Goal: Transaction & Acquisition: Purchase product/service

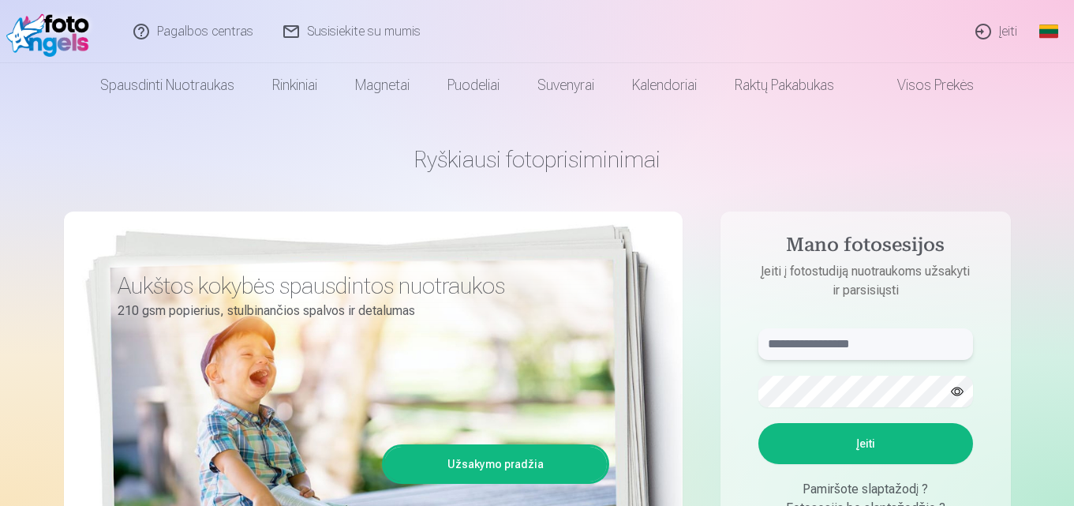
click at [830, 344] on input "text" at bounding box center [866, 344] width 215 height 32
type input "**********"
click at [827, 437] on button "Įeiti" at bounding box center [866, 443] width 215 height 41
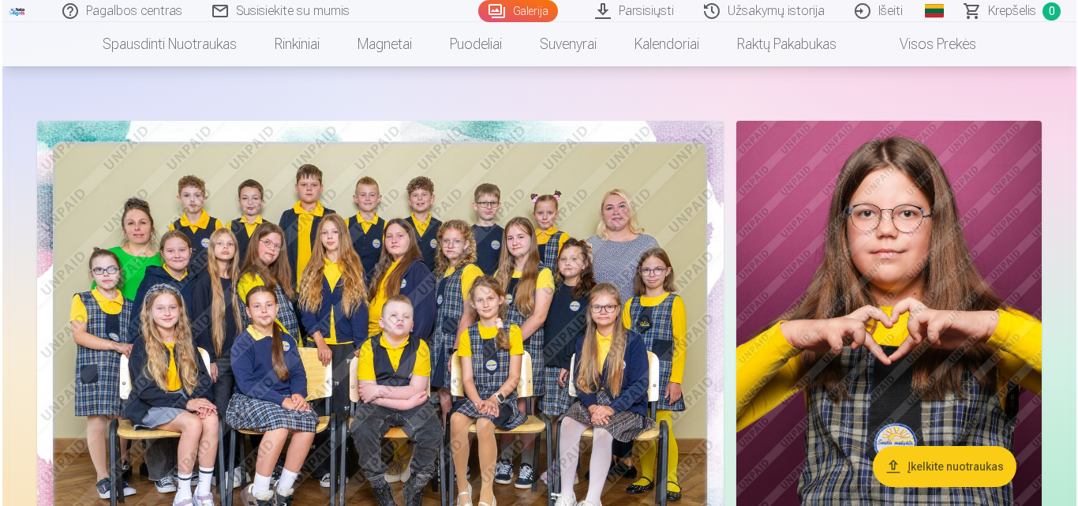
scroll to position [35, 0]
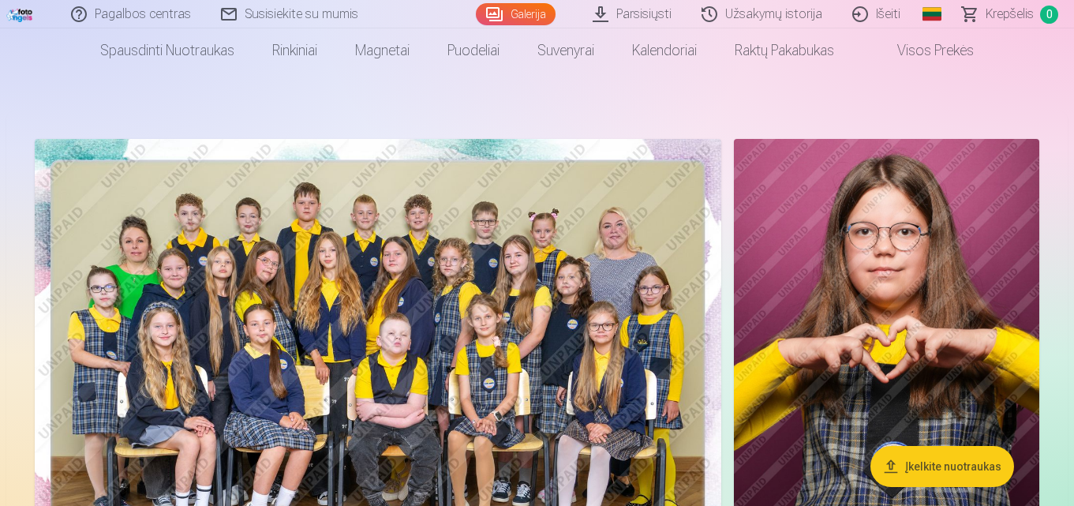
click at [549, 309] on img at bounding box center [378, 368] width 687 height 458
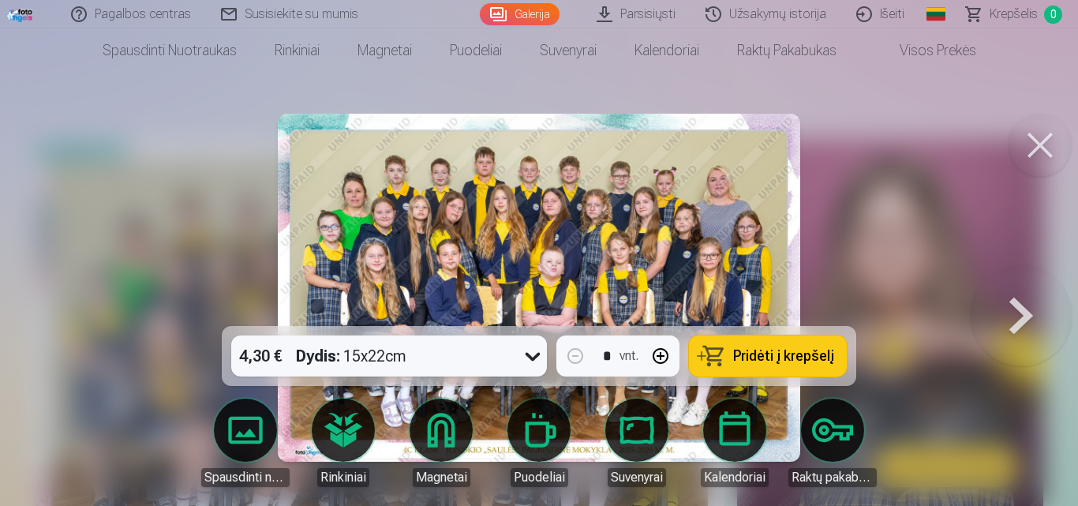
click at [834, 353] on button "Pridėti į krepšelį" at bounding box center [768, 355] width 158 height 41
click at [1012, 310] on button at bounding box center [1021, 287] width 101 height 45
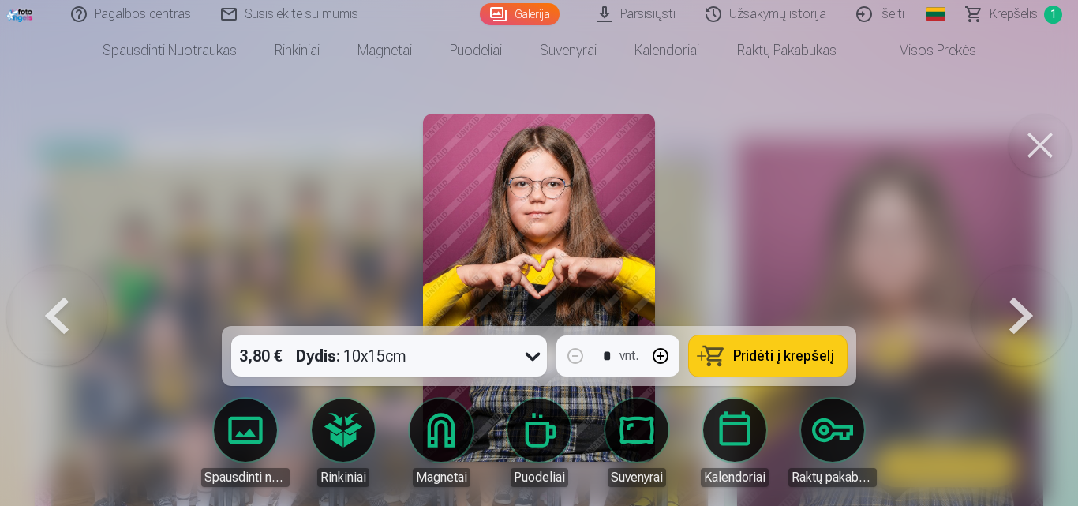
click at [725, 369] on button "Pridėti į krepšelį" at bounding box center [768, 355] width 158 height 41
click at [1030, 310] on button at bounding box center [1021, 287] width 101 height 45
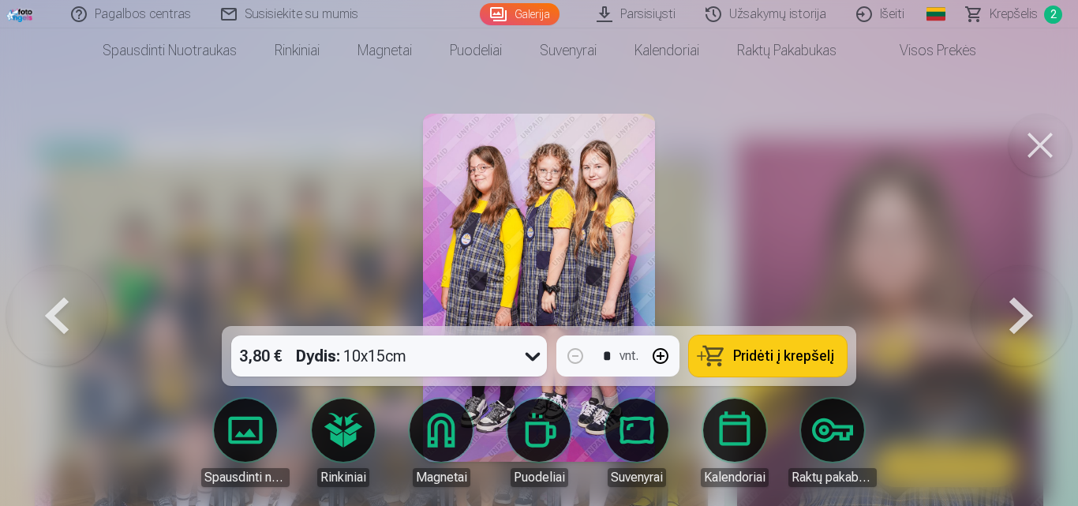
click at [783, 362] on span "Pridėti į krepšelį" at bounding box center [783, 356] width 101 height 14
click at [1000, 310] on button at bounding box center [1021, 287] width 101 height 45
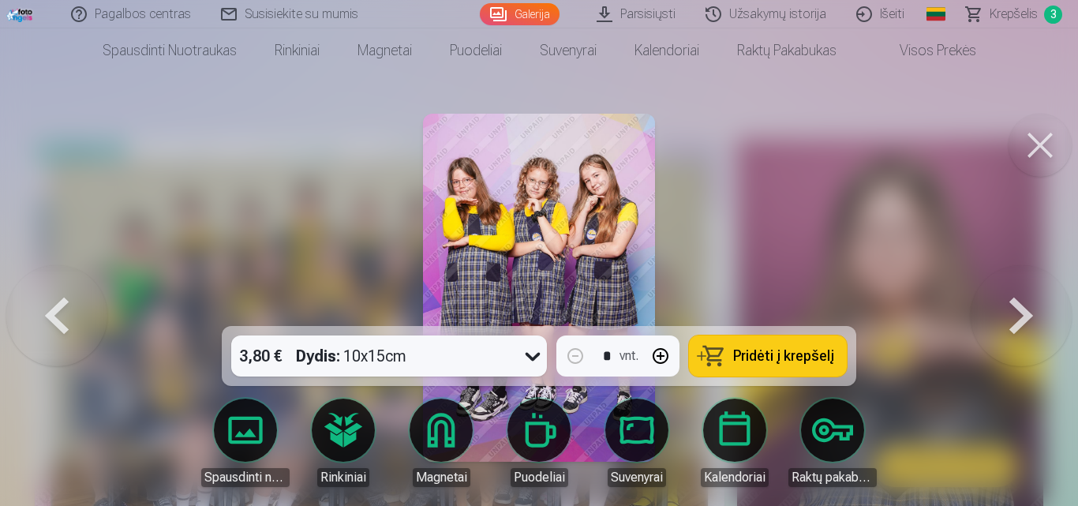
click at [812, 351] on span "Pridėti į krepšelį" at bounding box center [783, 356] width 101 height 14
click at [1008, 298] on button at bounding box center [1021, 287] width 101 height 45
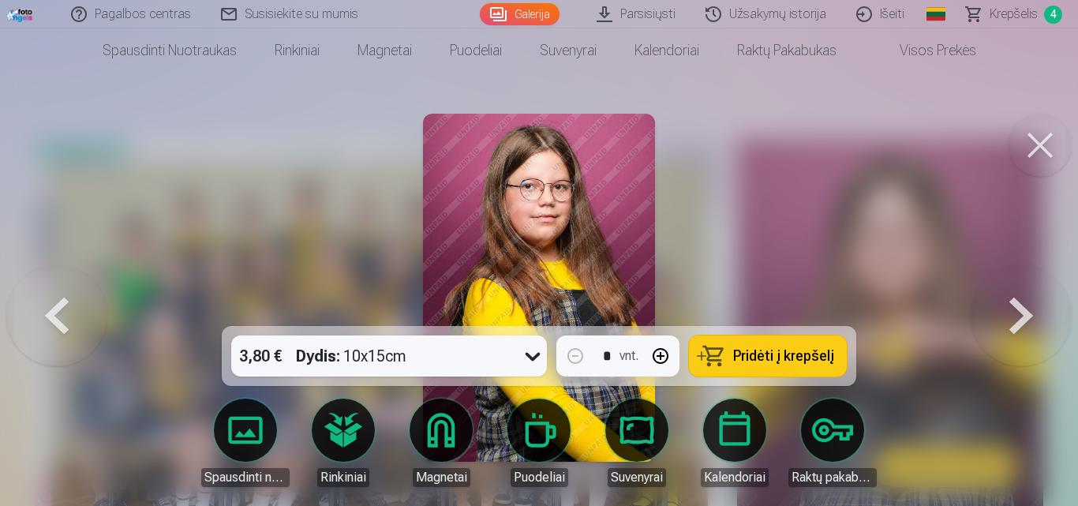
click at [759, 354] on span "Pridėti į krepšelį" at bounding box center [783, 356] width 101 height 14
click at [1000, 310] on button at bounding box center [1021, 287] width 101 height 45
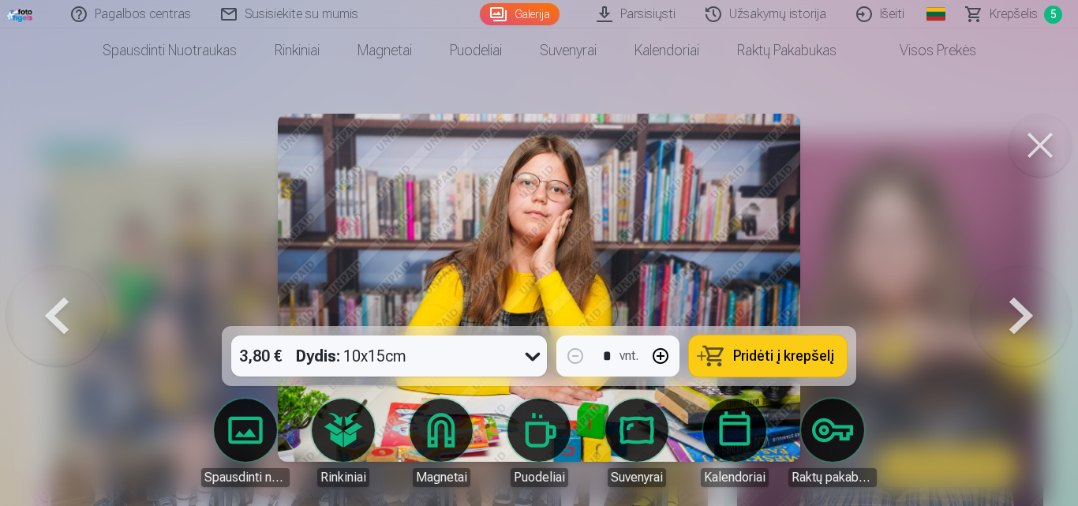
click at [800, 360] on span "Pridėti į krepšelį" at bounding box center [783, 356] width 101 height 14
click at [1021, 310] on button at bounding box center [1021, 287] width 101 height 45
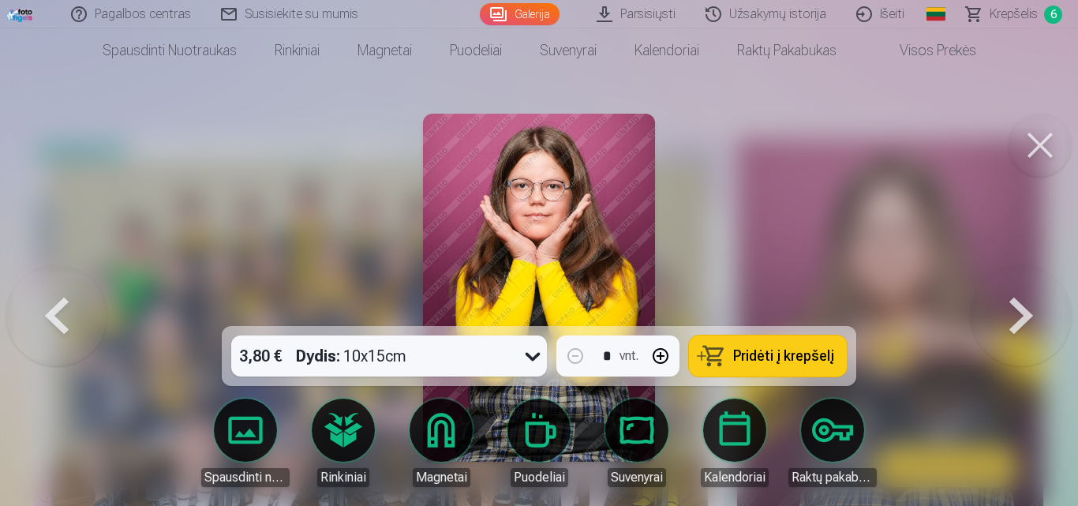
click at [826, 369] on button "Pridėti į krepšelį" at bounding box center [768, 355] width 158 height 41
click at [1025, 303] on button at bounding box center [1021, 287] width 101 height 45
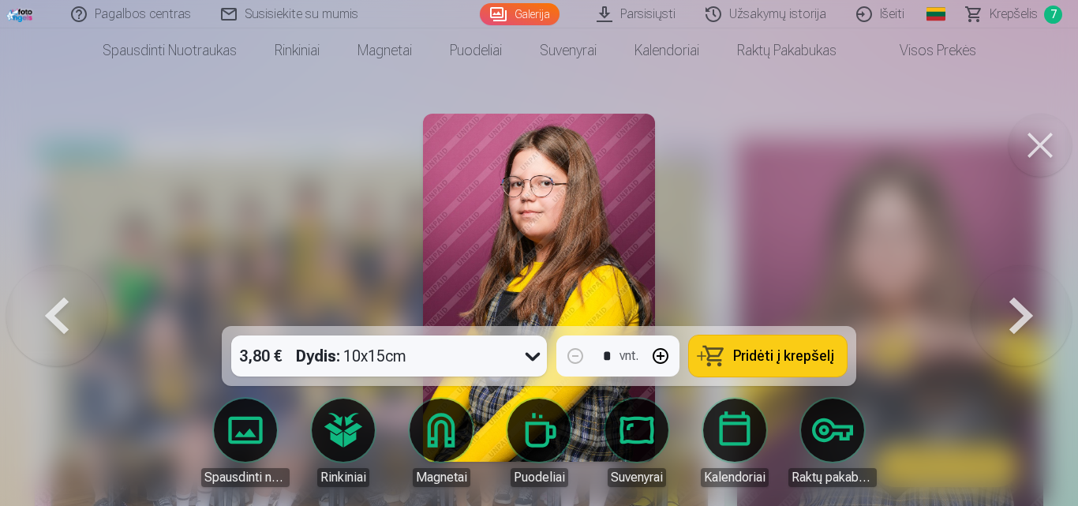
click at [796, 349] on span "Pridėti į krepšelį" at bounding box center [783, 356] width 101 height 14
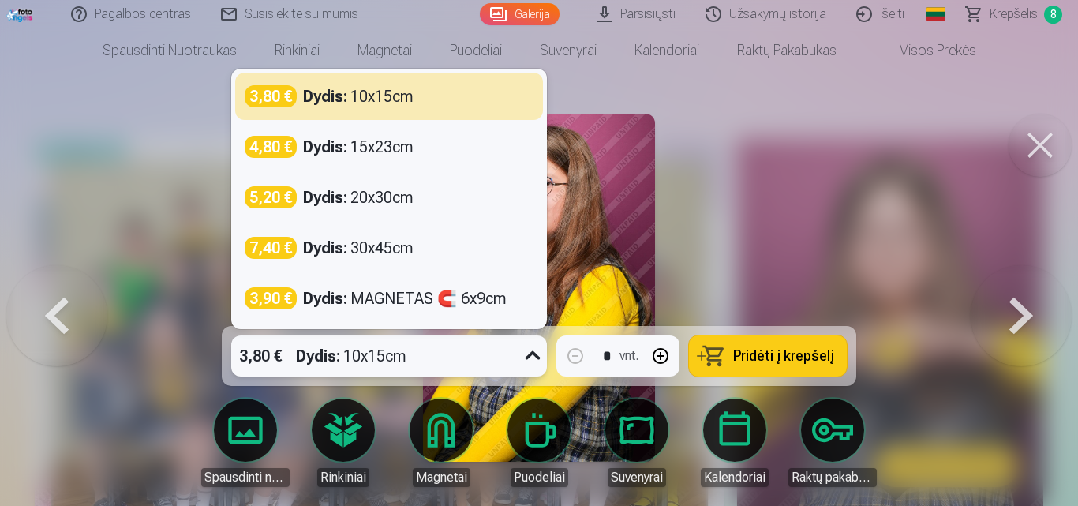
click at [532, 357] on icon at bounding box center [532, 355] width 25 height 25
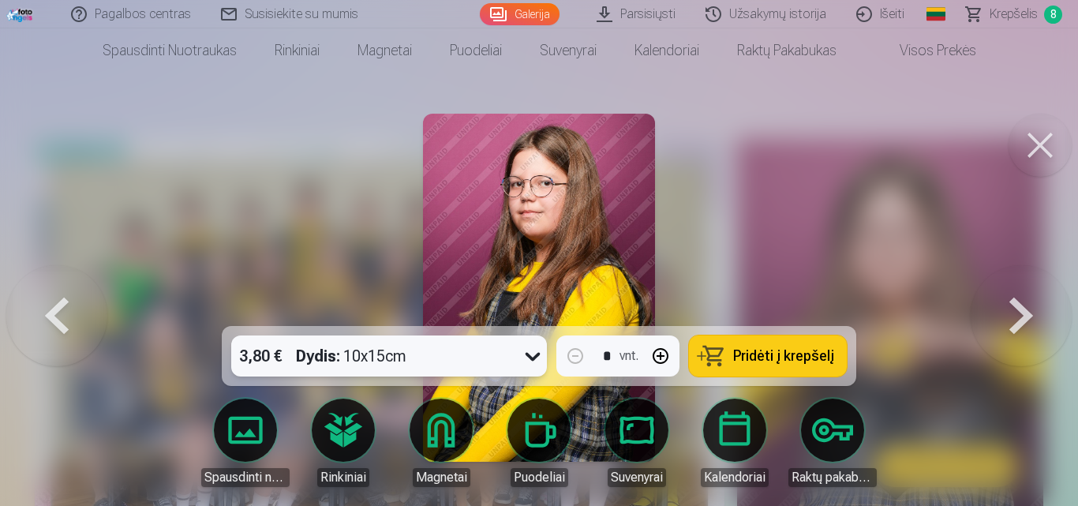
click at [532, 357] on icon at bounding box center [532, 355] width 25 height 25
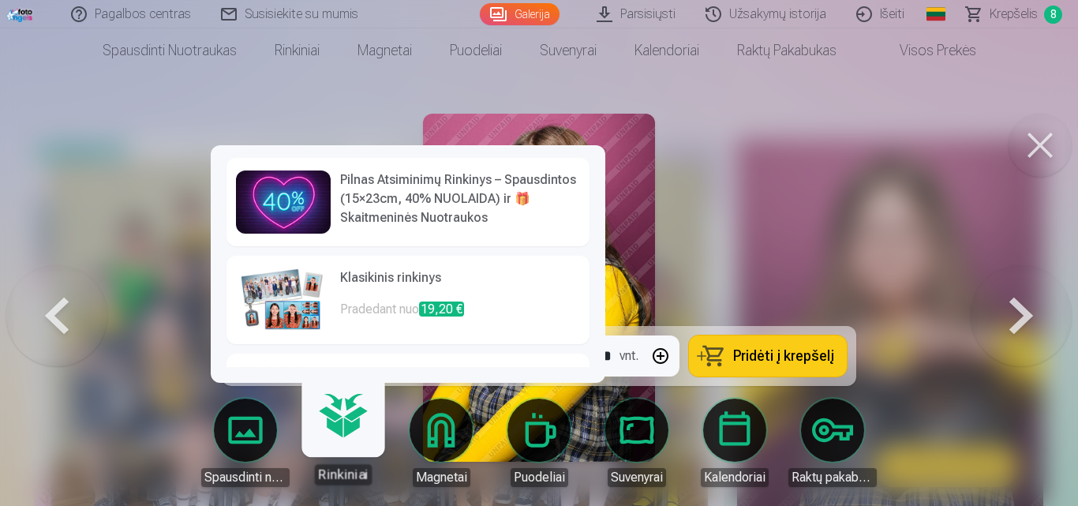
click at [338, 282] on link "Klasikinis rinkinys Pradedant nuo 19,20 €" at bounding box center [408, 300] width 363 height 88
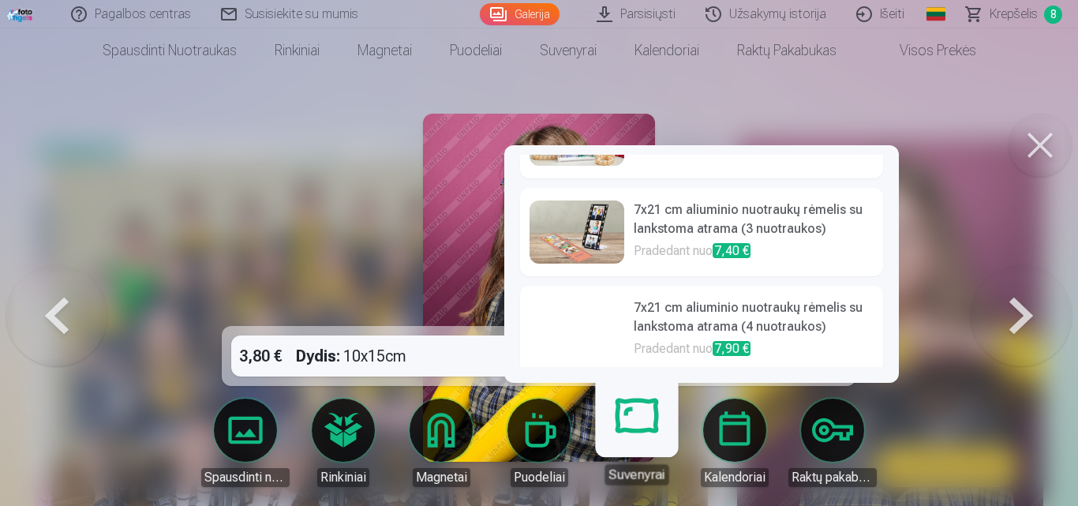
scroll to position [665, 0]
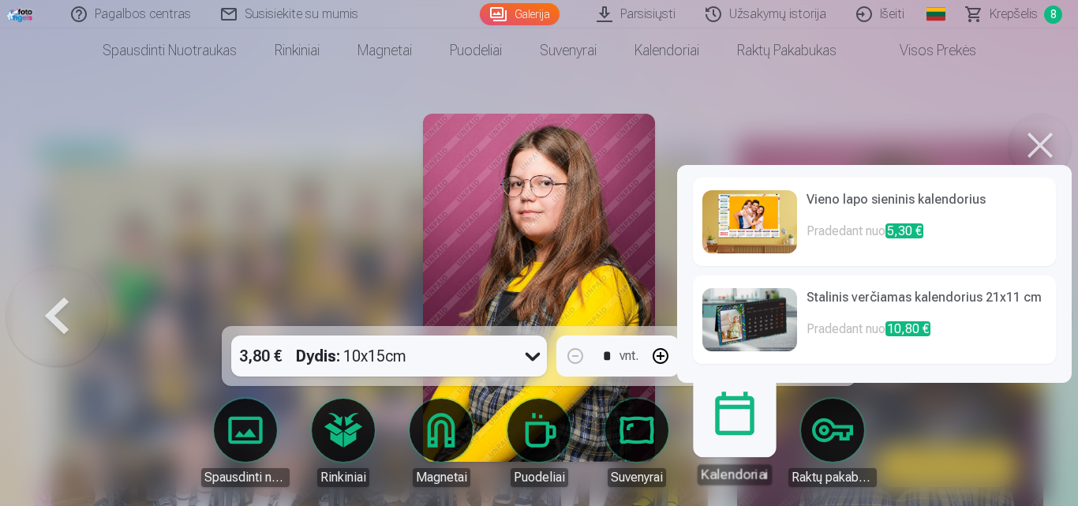
click at [719, 423] on link "Kalendoriai" at bounding box center [734, 436] width 97 height 97
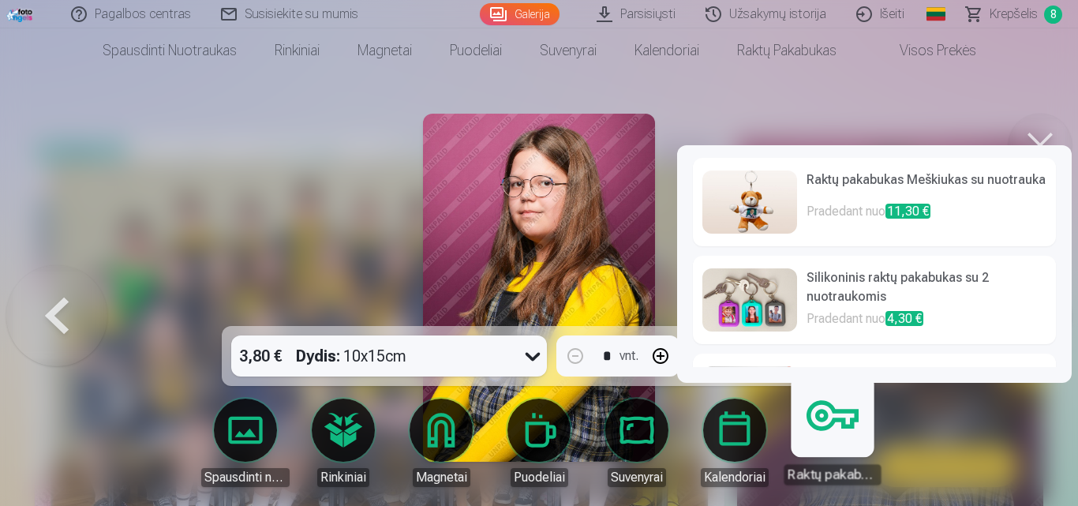
click at [822, 414] on link "Raktų pakabukas" at bounding box center [832, 436] width 97 height 97
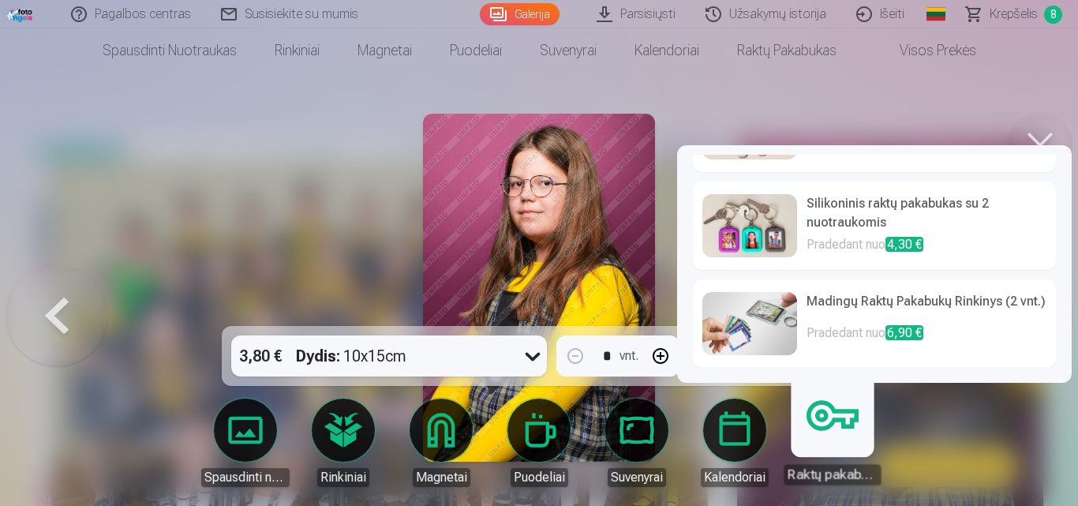
scroll to position [78, 0]
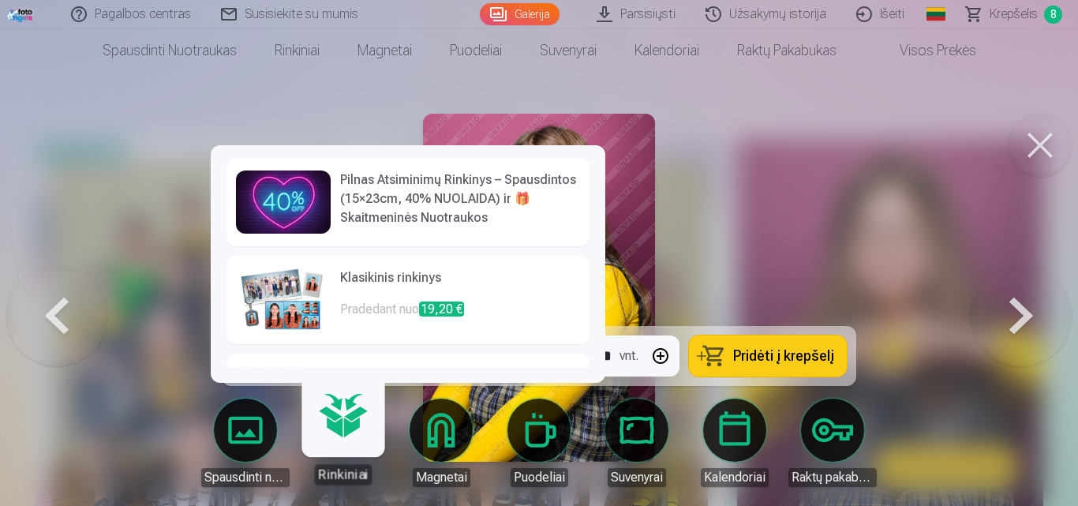
click at [320, 215] on img at bounding box center [283, 202] width 95 height 63
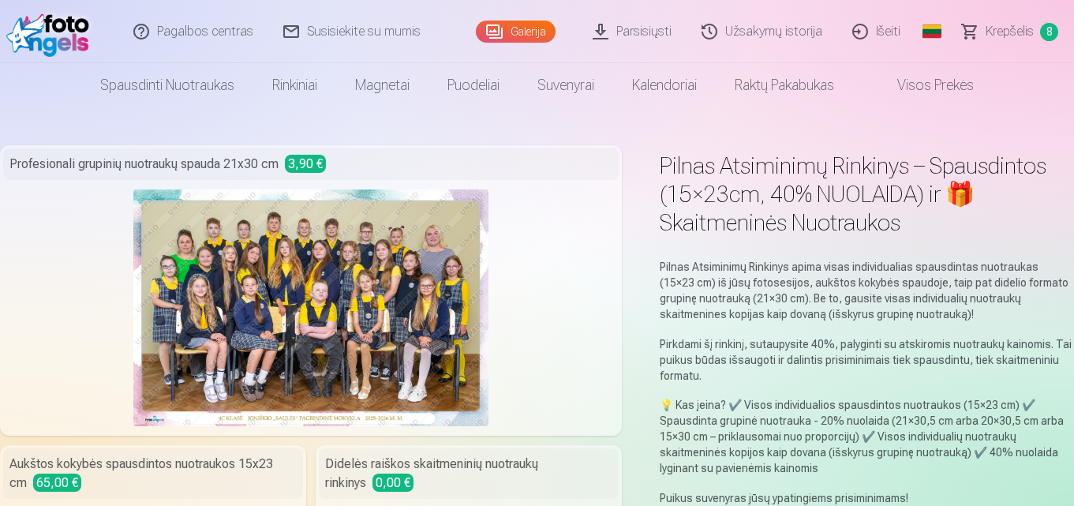
drag, startPoint x: 1074, startPoint y: 40, endPoint x: 1077, endPoint y: 58, distance: 17.7
click at [1074, 58] on html "Pagalbos centras Susisiekite su mumis Galerija Parsisiųsti Užsakymų istorija Iš…" at bounding box center [537, 253] width 1074 height 506
click at [1027, 29] on span "Krepšelis" at bounding box center [1010, 31] width 48 height 19
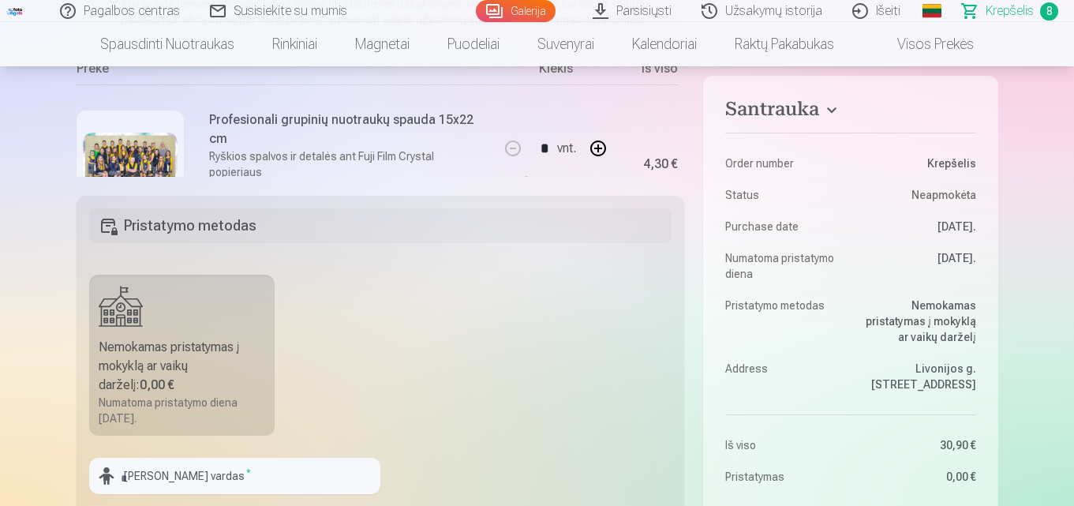
scroll to position [86, 0]
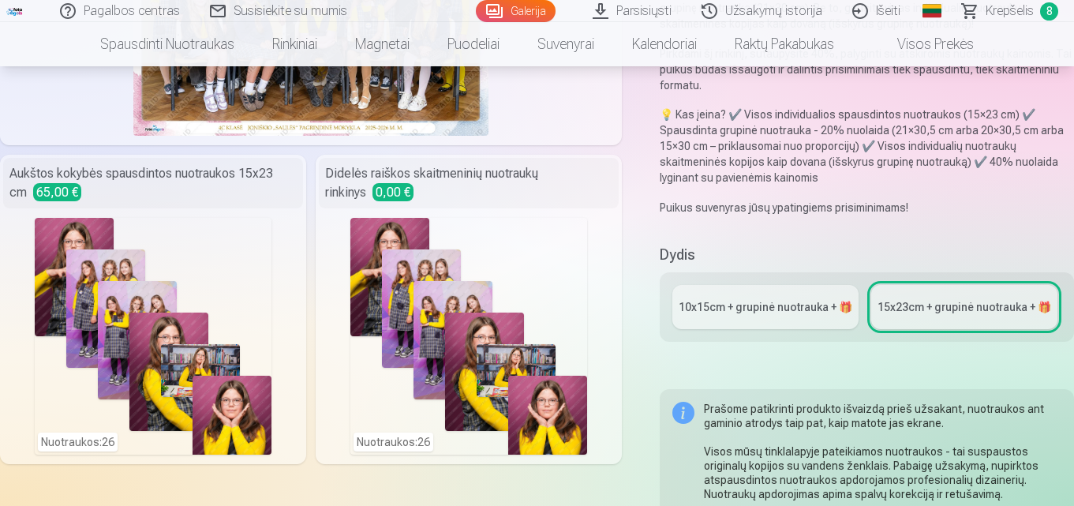
scroll to position [272, 0]
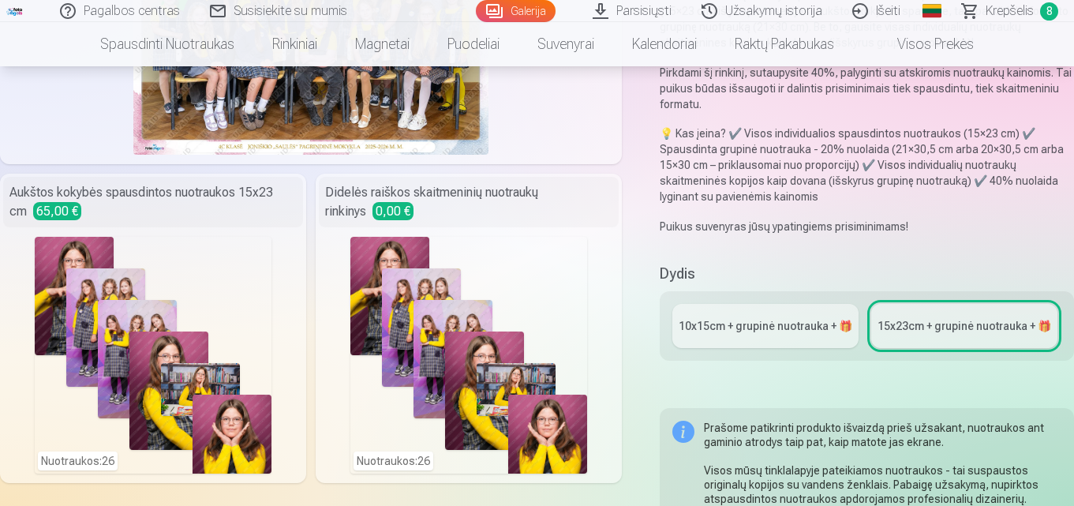
click at [1019, 11] on span "Krepšelis" at bounding box center [1010, 11] width 48 height 19
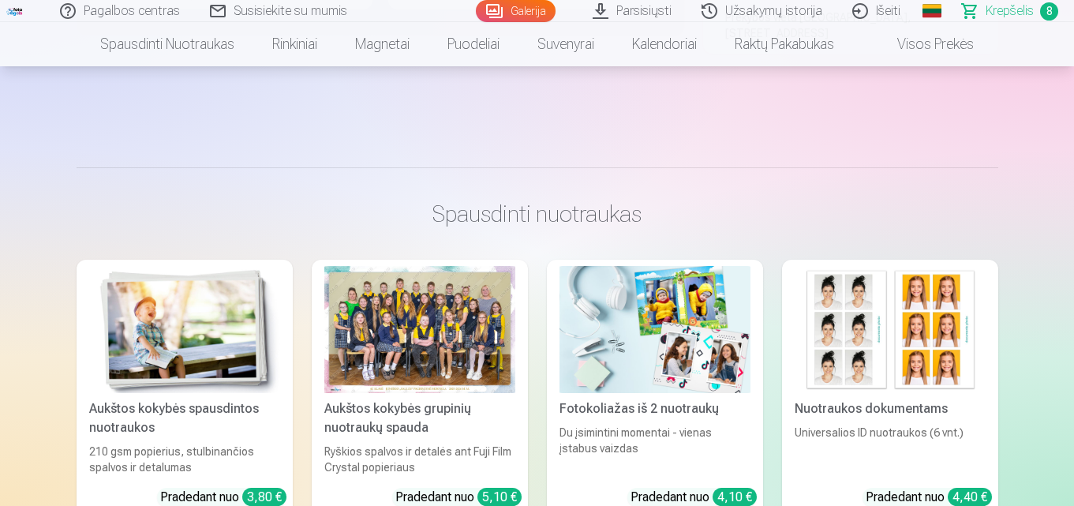
scroll to position [1131, 0]
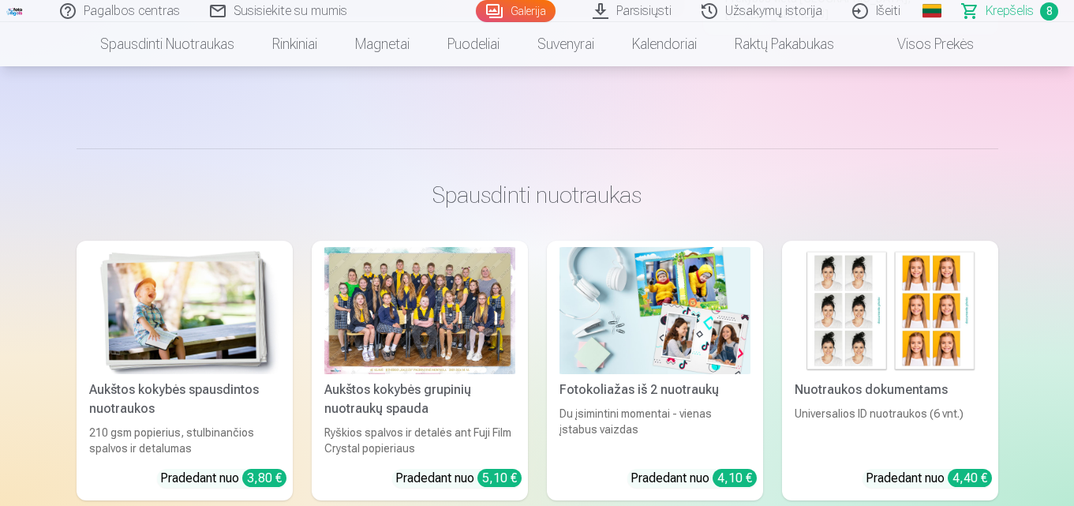
click at [640, 309] on img at bounding box center [655, 310] width 191 height 127
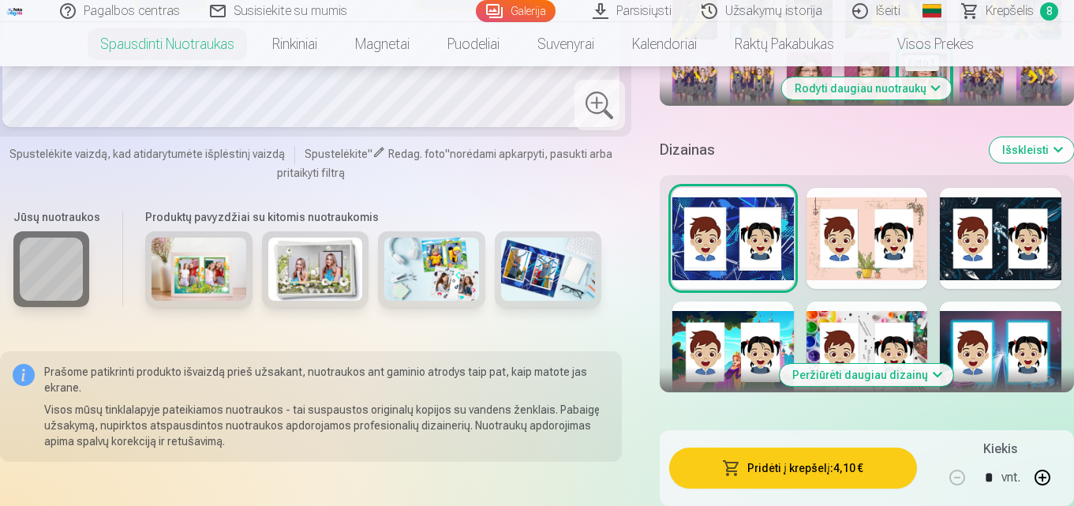
scroll to position [737, 0]
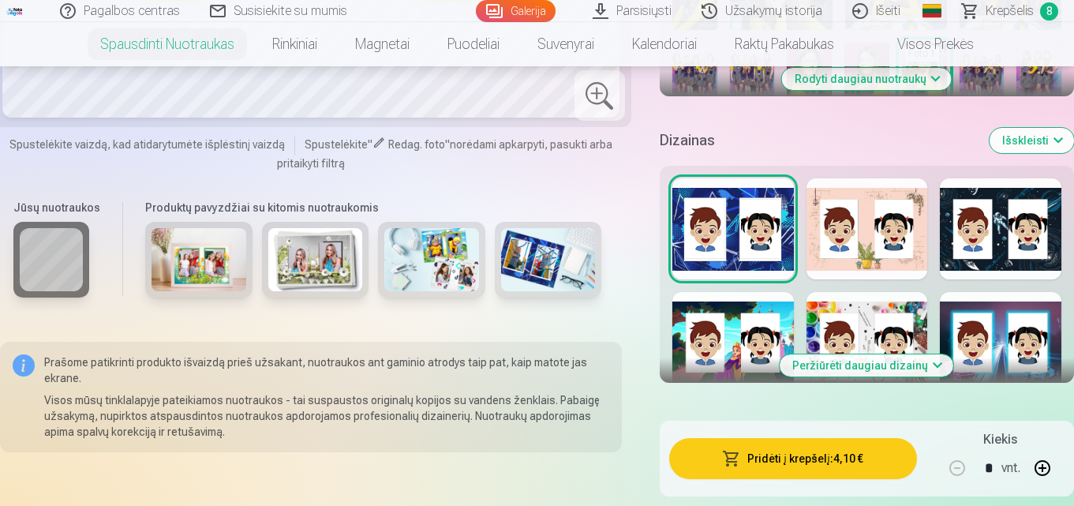
click at [911, 264] on div at bounding box center [868, 228] width 122 height 101
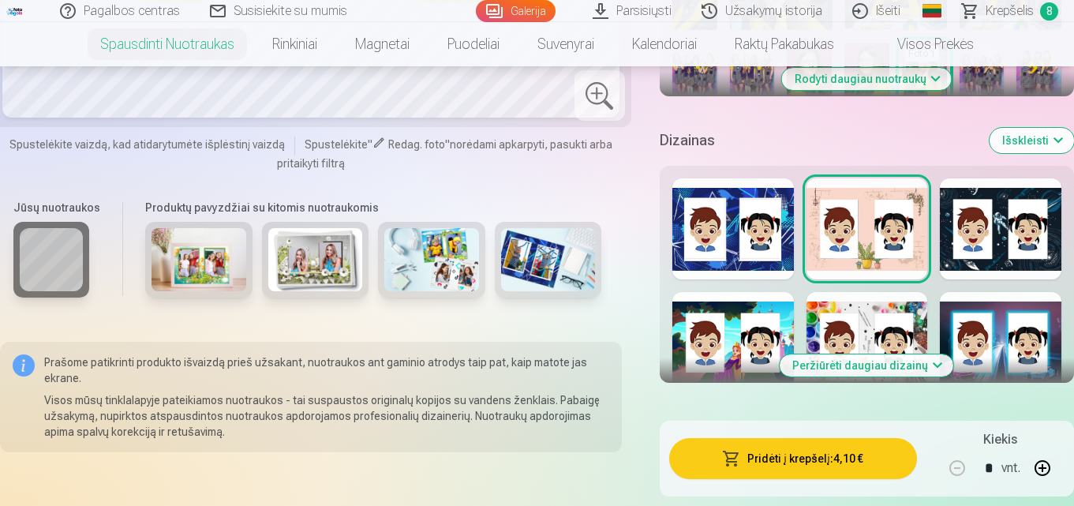
click at [969, 251] on div at bounding box center [1001, 228] width 122 height 101
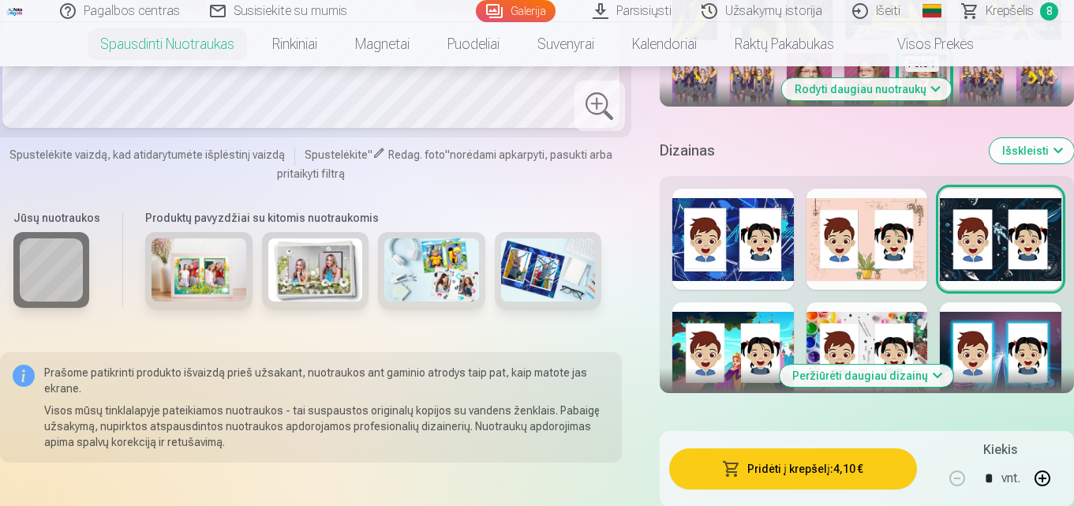
scroll to position [748, 0]
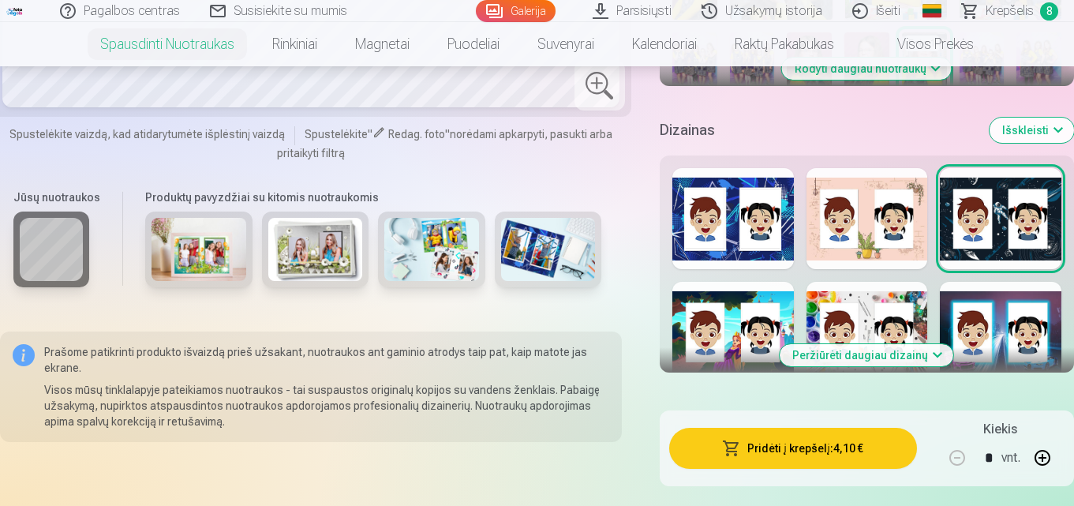
click at [856, 337] on div at bounding box center [868, 332] width 122 height 101
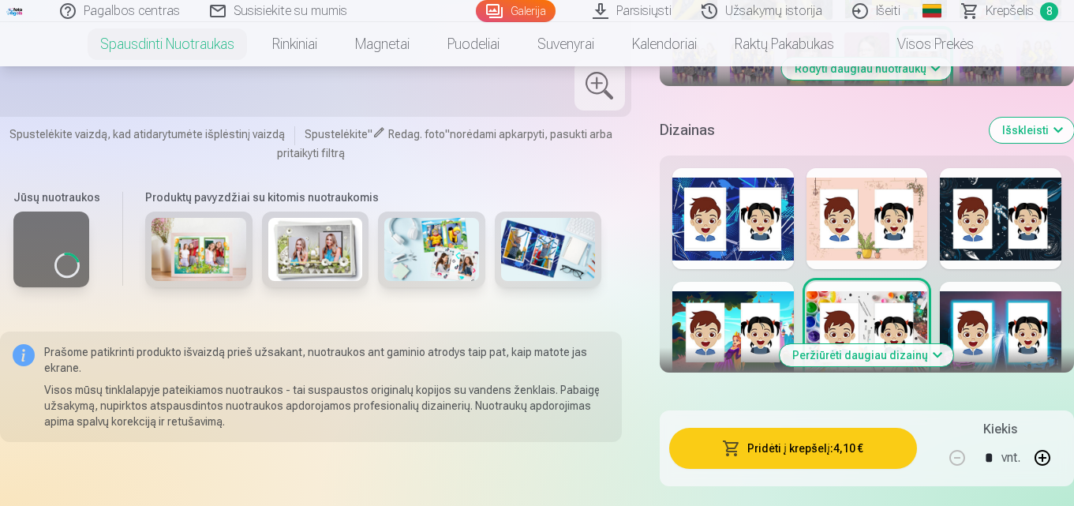
click at [856, 337] on div at bounding box center [868, 332] width 122 height 101
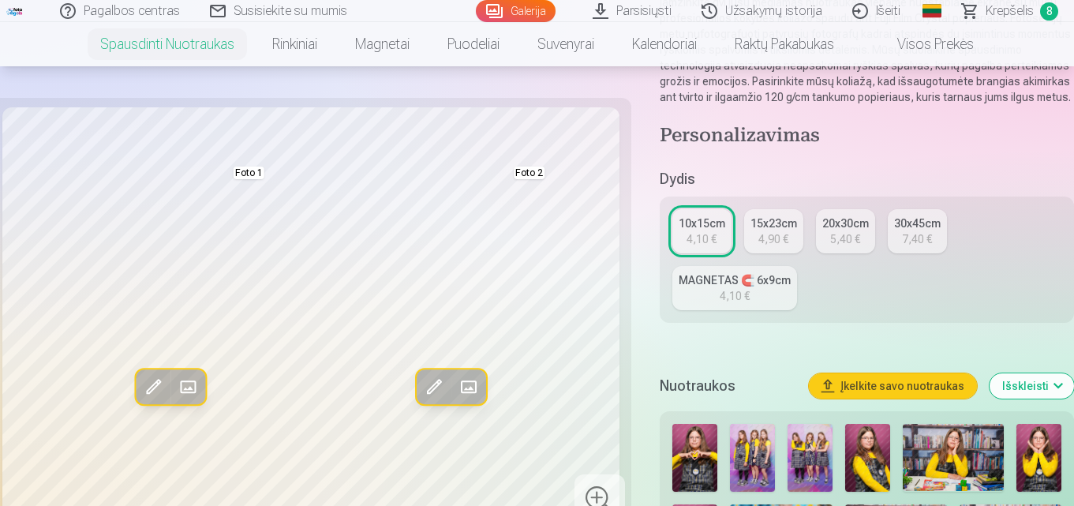
scroll to position [164, 0]
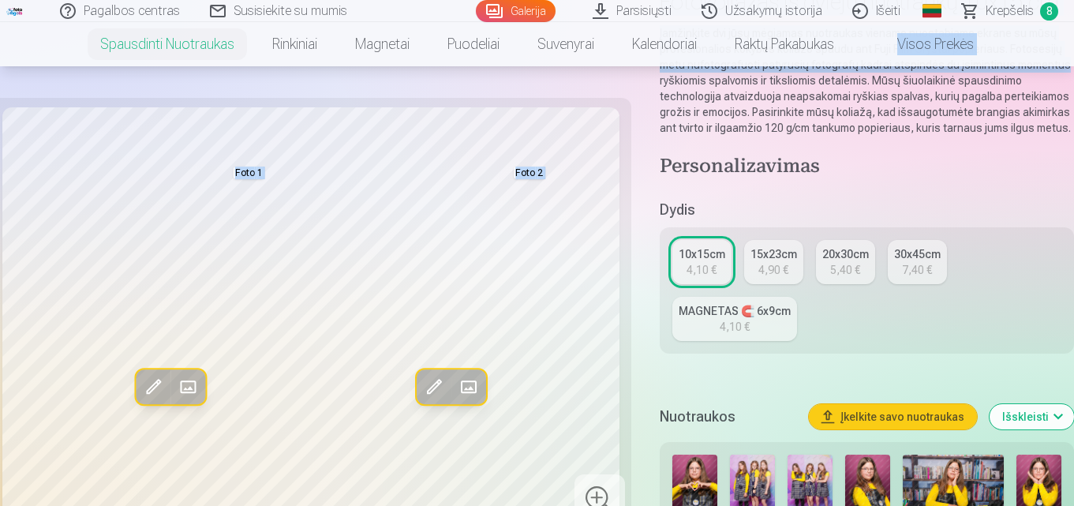
drag, startPoint x: 1074, startPoint y: 53, endPoint x: 1074, endPoint y: 66, distance: 13.4
click at [1066, 47] on nav "Spausdinti nuotraukas Aukštos kokybės spausdintos nuotraukos 210 gsm popierius,…" at bounding box center [537, 44] width 1074 height 44
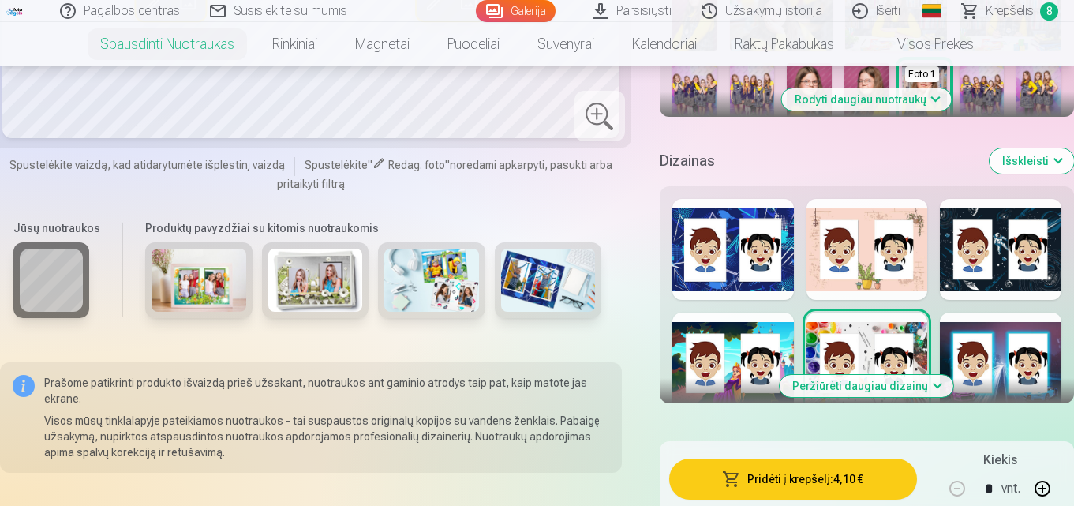
scroll to position [737, 0]
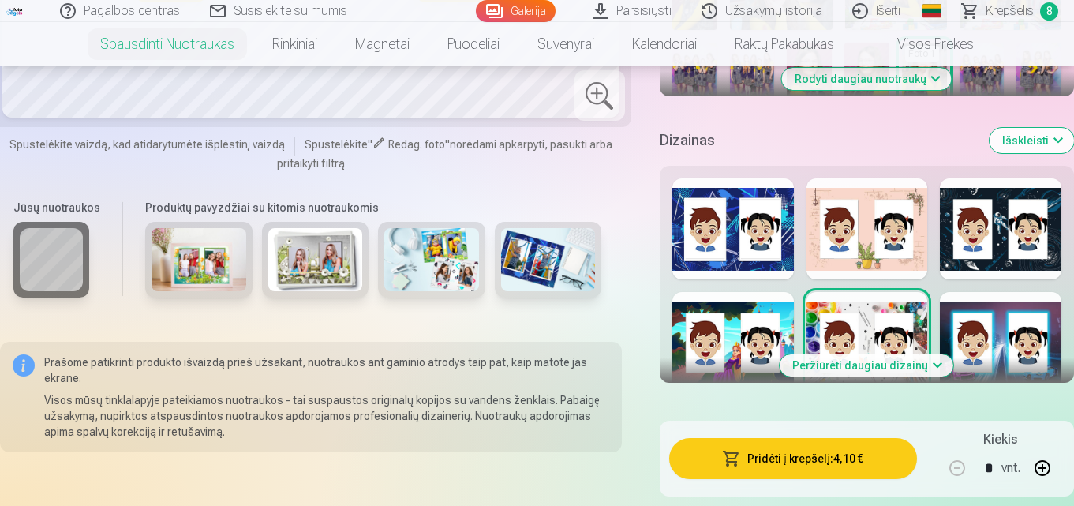
click at [1001, 324] on div at bounding box center [1001, 342] width 122 height 101
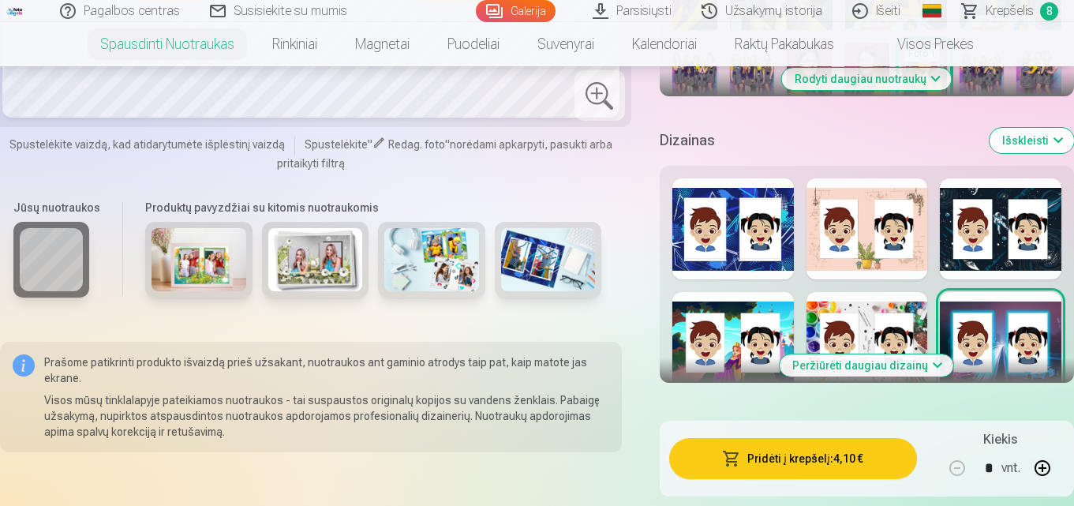
scroll to position [635, 0]
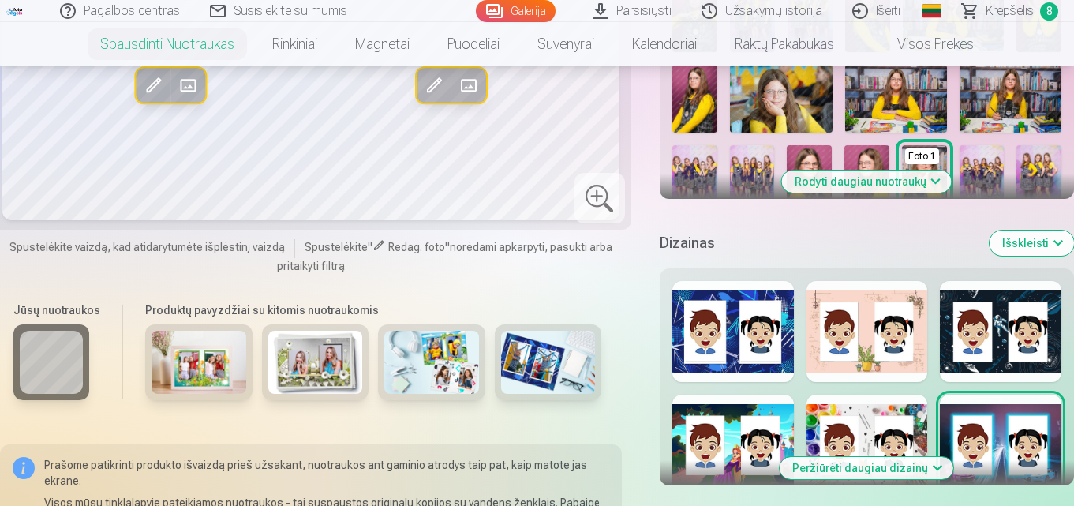
click at [320, 369] on img at bounding box center [315, 362] width 95 height 63
click at [724, 419] on div at bounding box center [734, 445] width 122 height 101
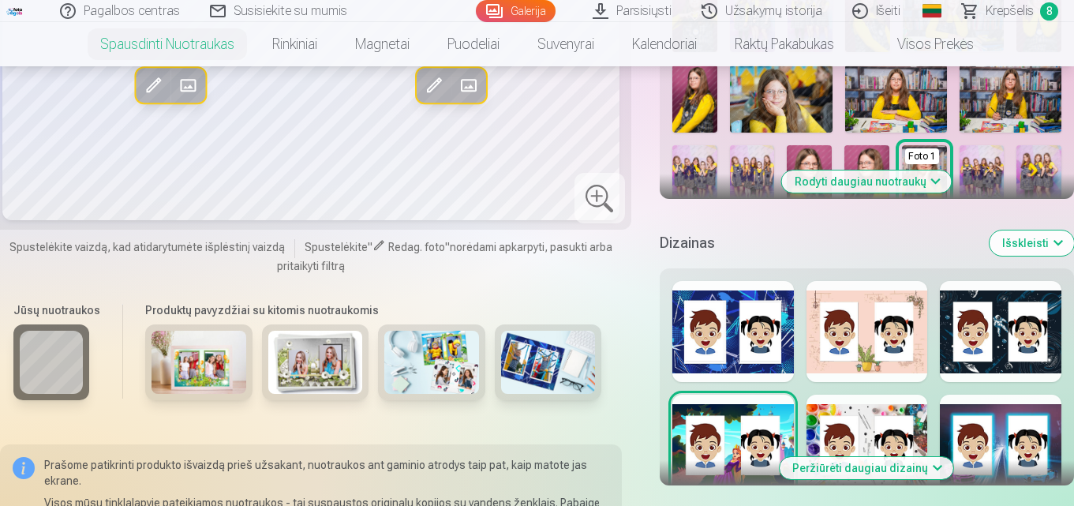
click at [861, 336] on div at bounding box center [868, 331] width 122 height 101
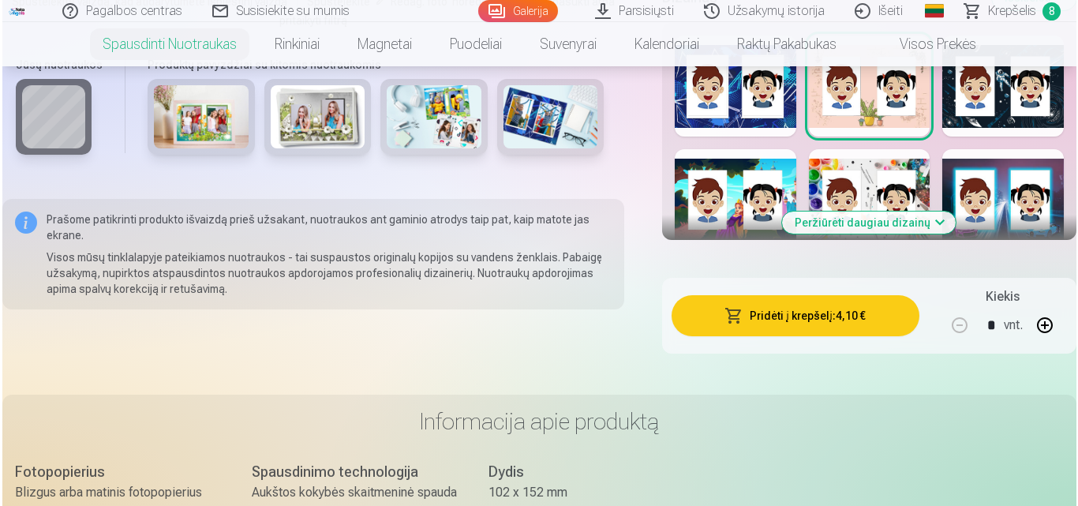
scroll to position [922, 0]
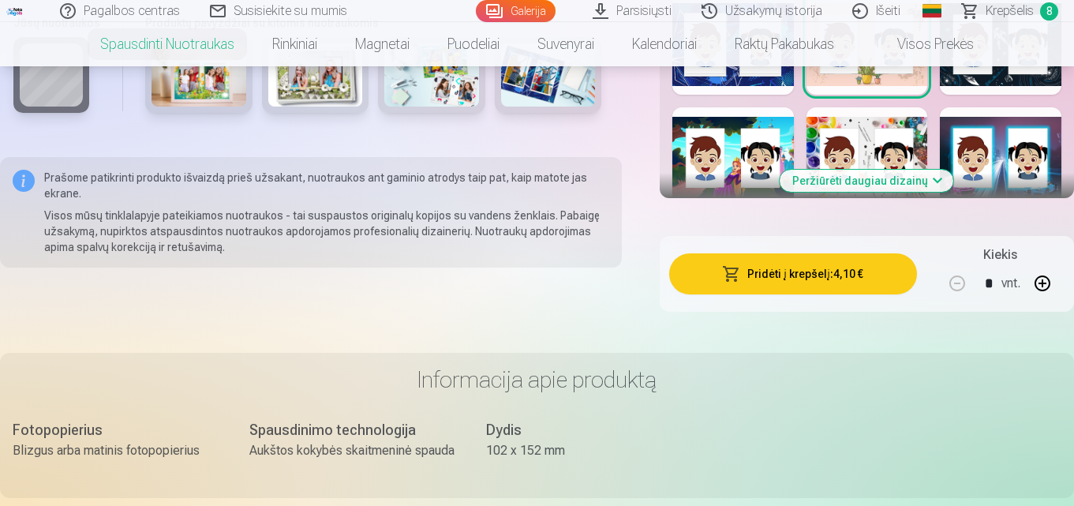
click at [894, 283] on button "Pridėti į krepšelį : 4,10 €" at bounding box center [793, 273] width 248 height 41
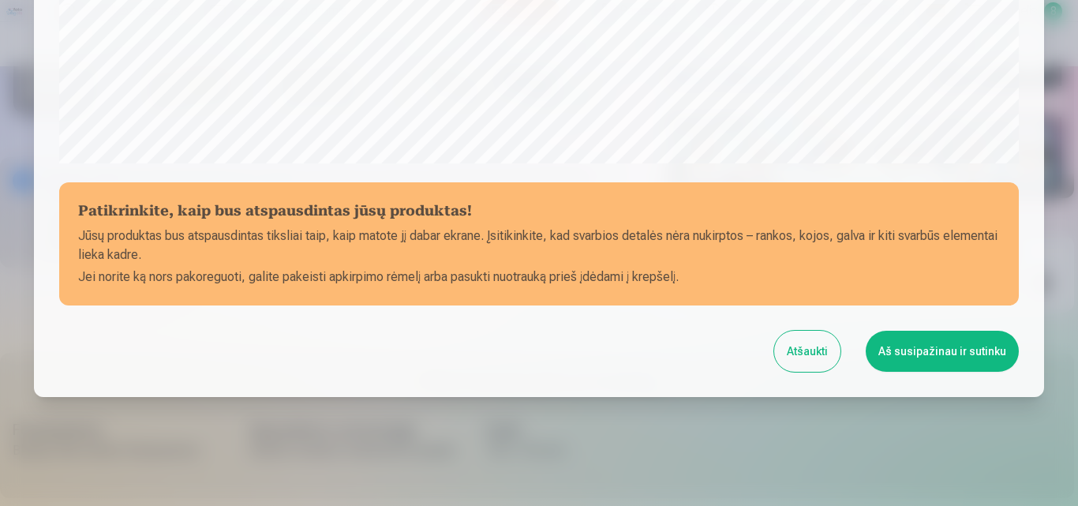
scroll to position [631, 0]
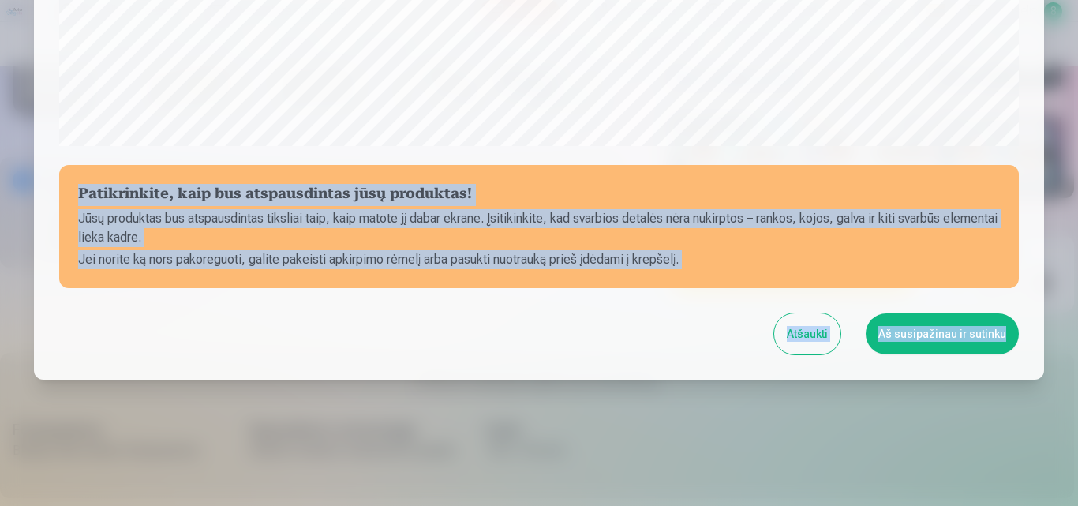
drag, startPoint x: 1071, startPoint y: 182, endPoint x: 1075, endPoint y: 153, distance: 29.5
click at [1074, 153] on div "​ Patikrinkite, kaip bus atspausdintas jūsų produktas! Jūsų produktas bus atspa…" at bounding box center [539, 253] width 1078 height 506
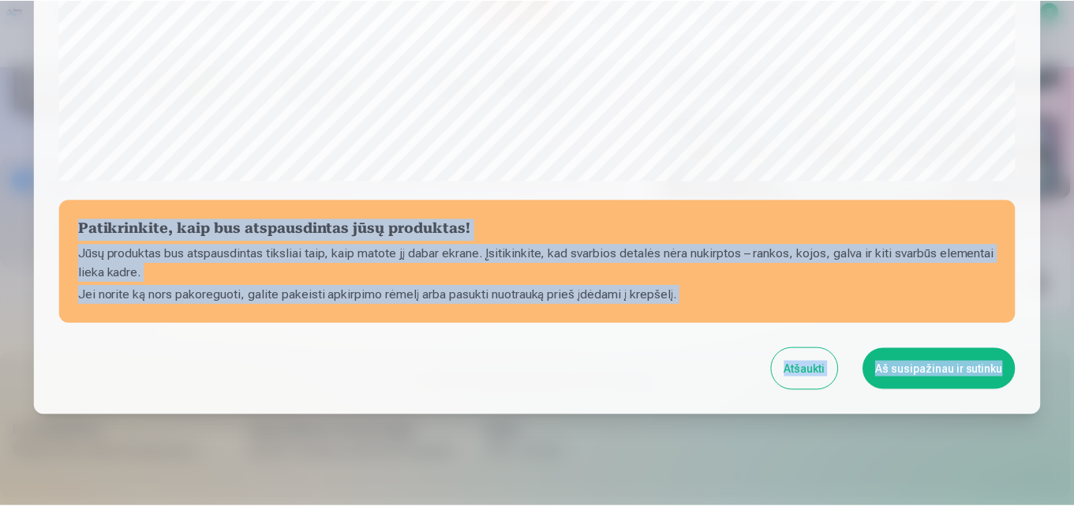
scroll to position [598, 0]
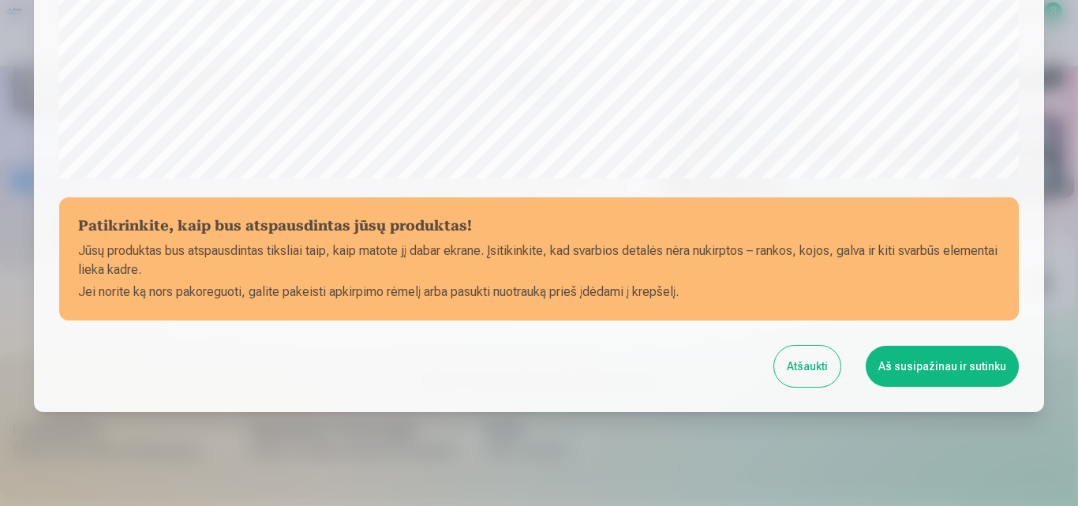
click at [910, 369] on button "Aš susipažinau ir sutinku" at bounding box center [942, 366] width 153 height 41
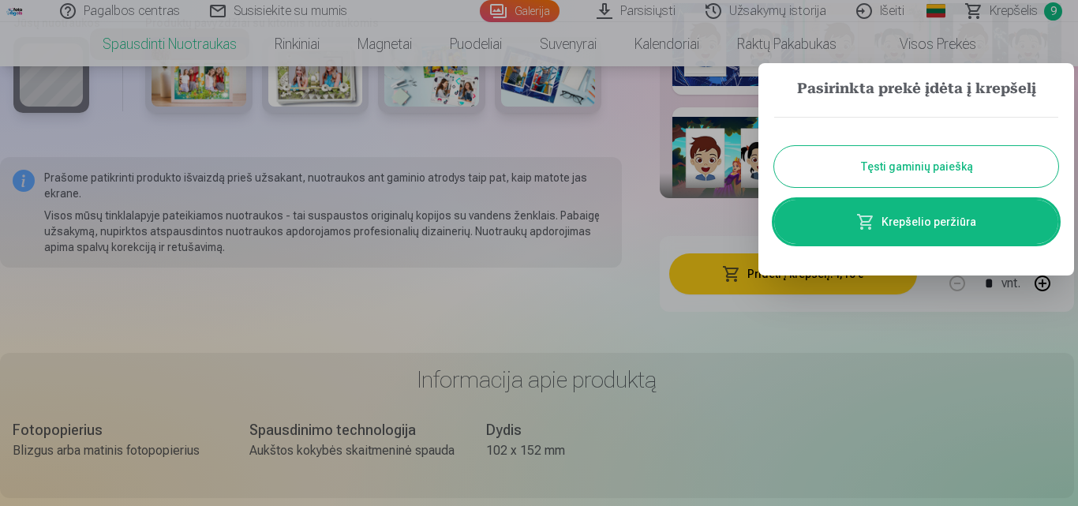
click at [950, 176] on button "Tęsti gaminių paiešką" at bounding box center [916, 166] width 284 height 41
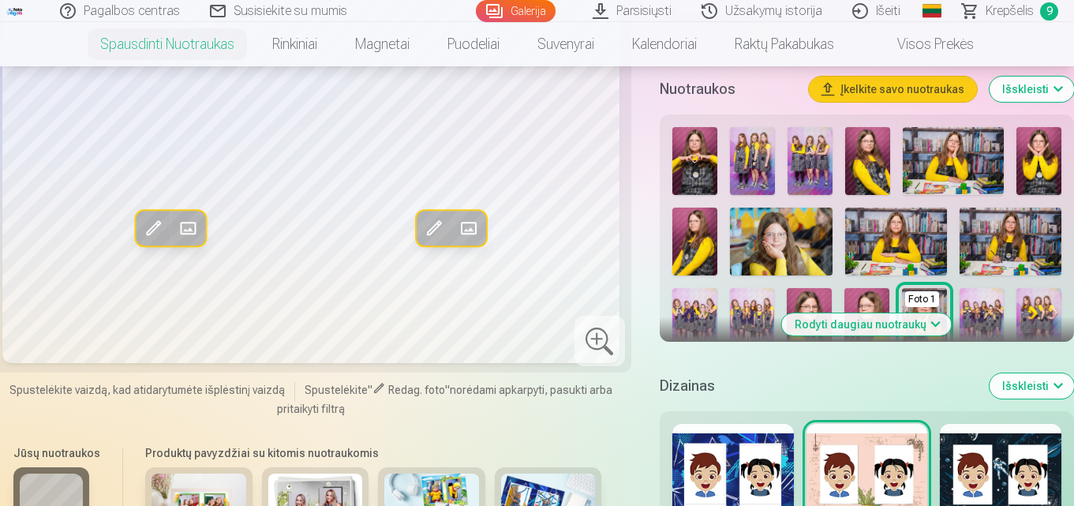
scroll to position [471, 0]
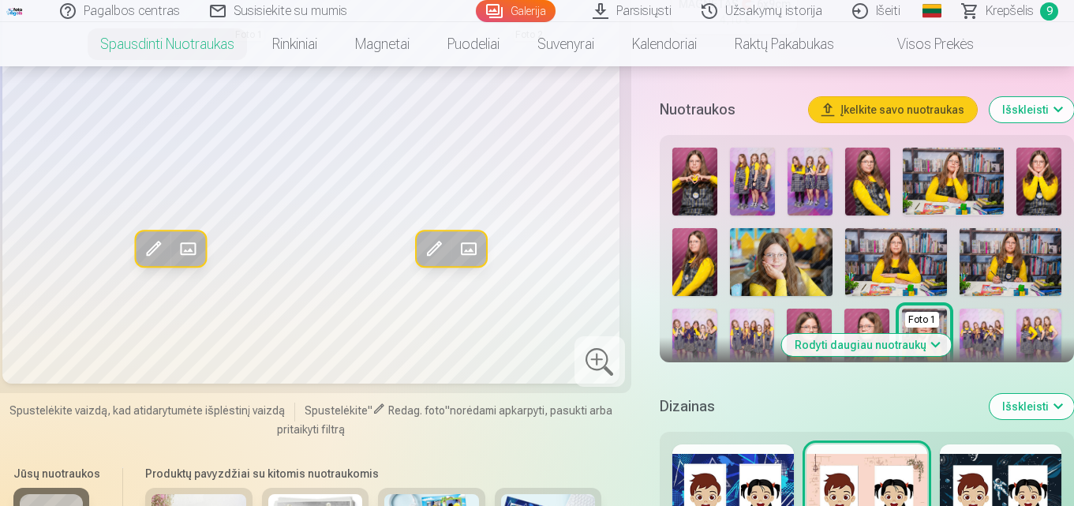
click at [774, 279] on img at bounding box center [781, 262] width 102 height 68
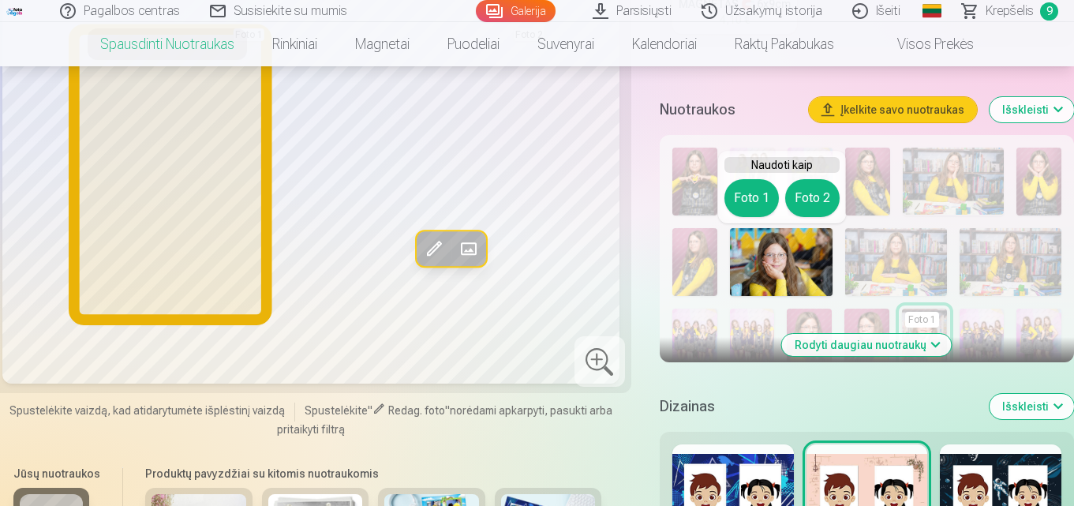
click at [748, 196] on button "Foto 1" at bounding box center [752, 198] width 54 height 38
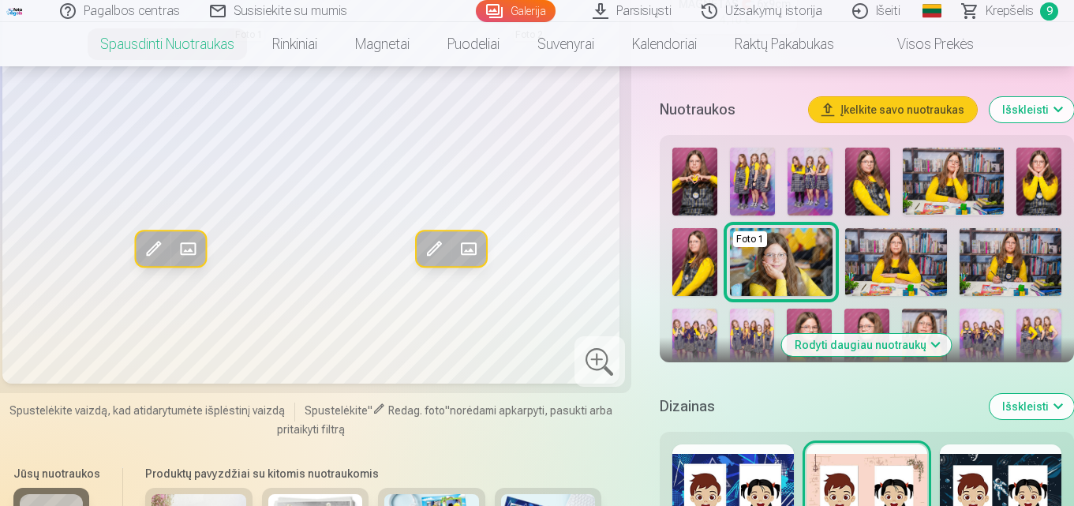
click at [887, 255] on img at bounding box center [896, 262] width 102 height 68
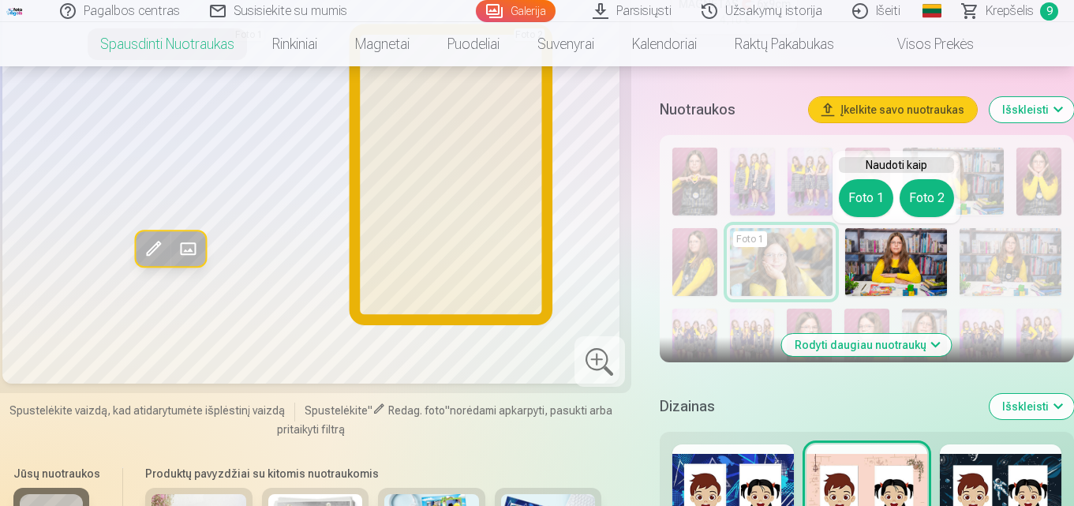
click at [923, 194] on button "Foto 2" at bounding box center [927, 198] width 54 height 38
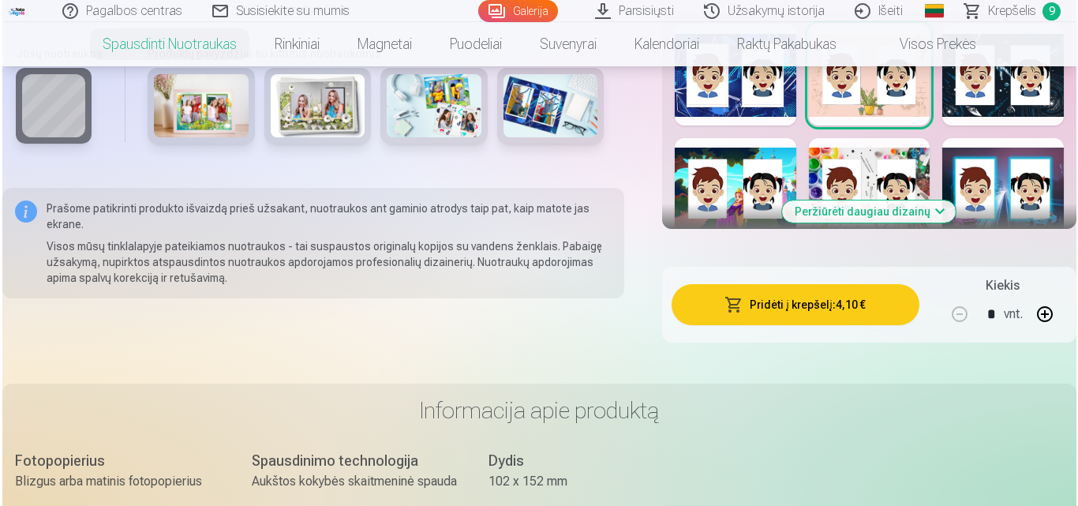
scroll to position [912, 0]
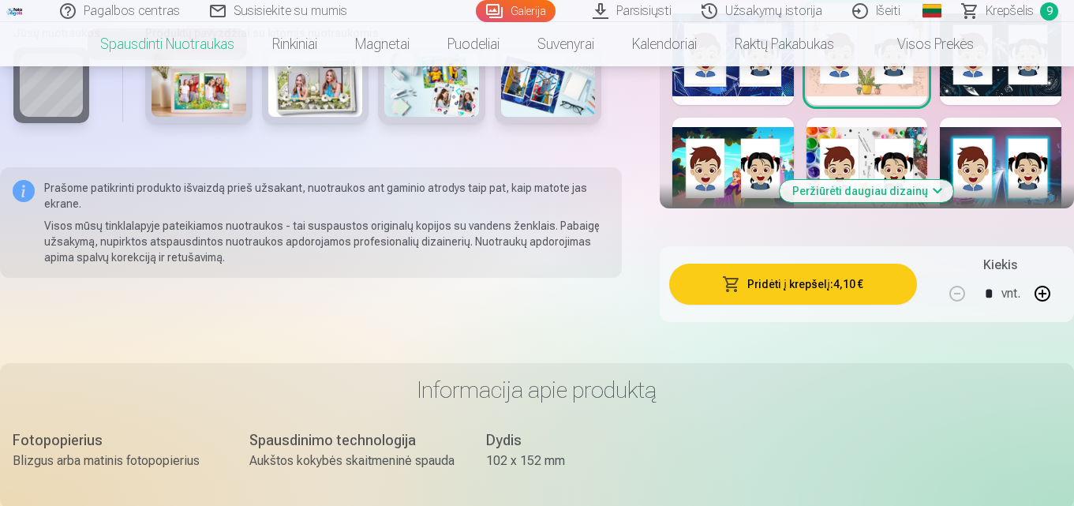
click at [807, 290] on button "Pridėti į krepšelį : 4,10 €" at bounding box center [793, 284] width 248 height 41
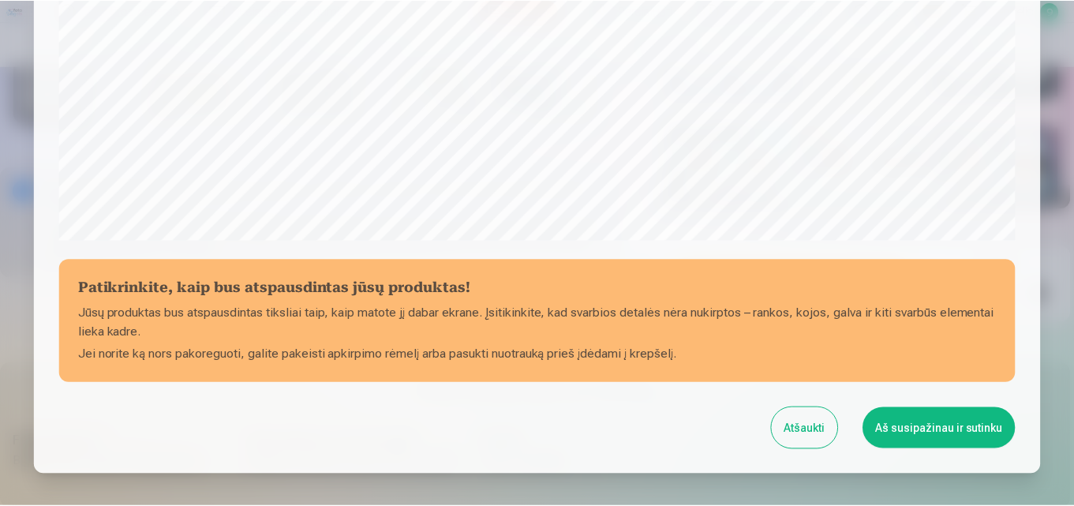
scroll to position [568, 0]
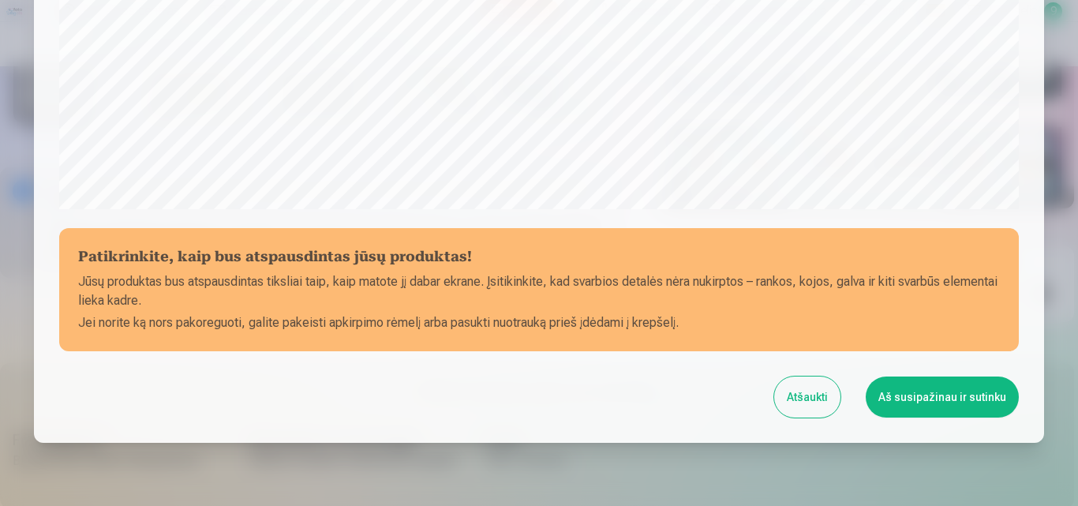
click at [951, 398] on button "Aš susipažinau ir sutinku" at bounding box center [942, 397] width 153 height 41
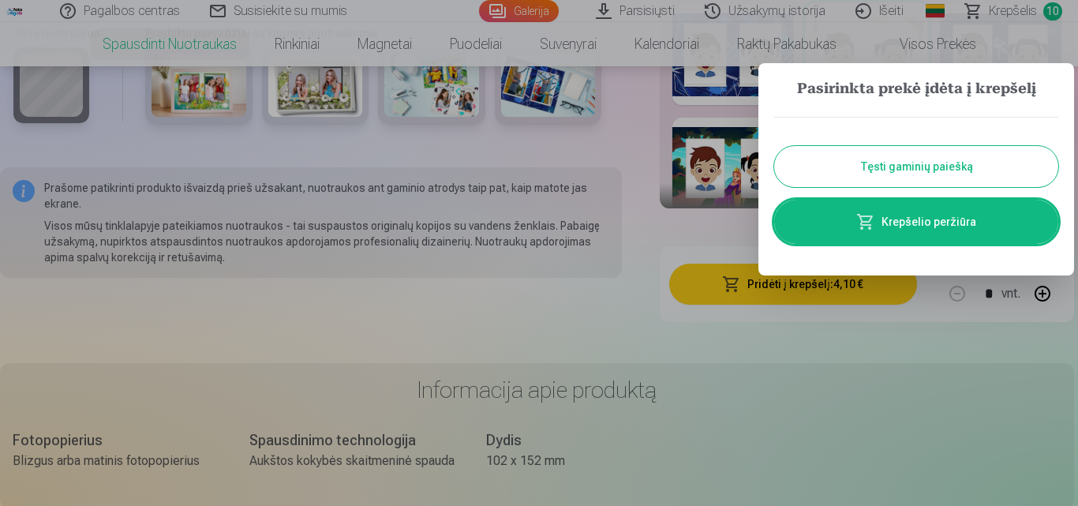
click at [916, 160] on button "Tęsti gaminių paiešką" at bounding box center [916, 166] width 284 height 41
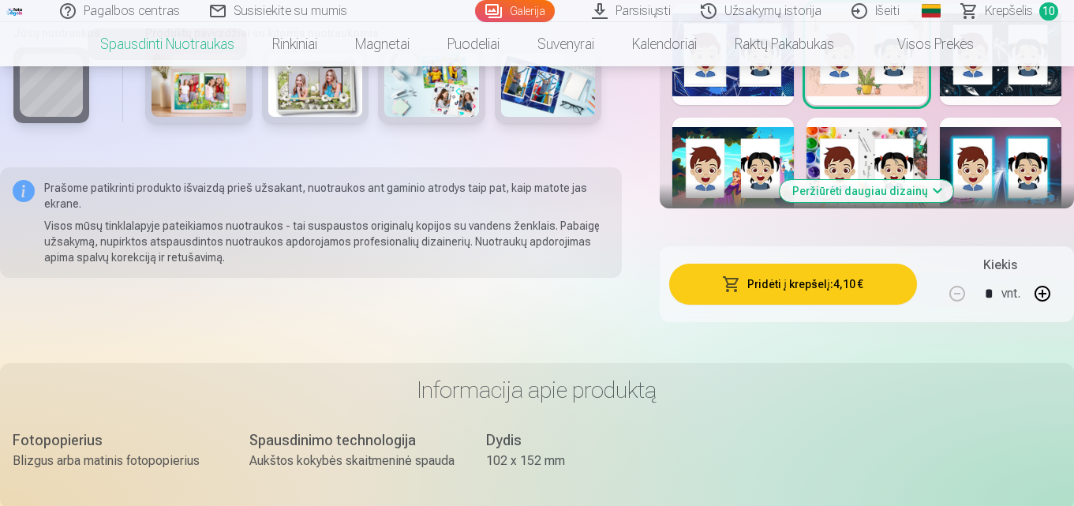
click at [1014, 9] on span "Krepšelis" at bounding box center [1009, 11] width 48 height 19
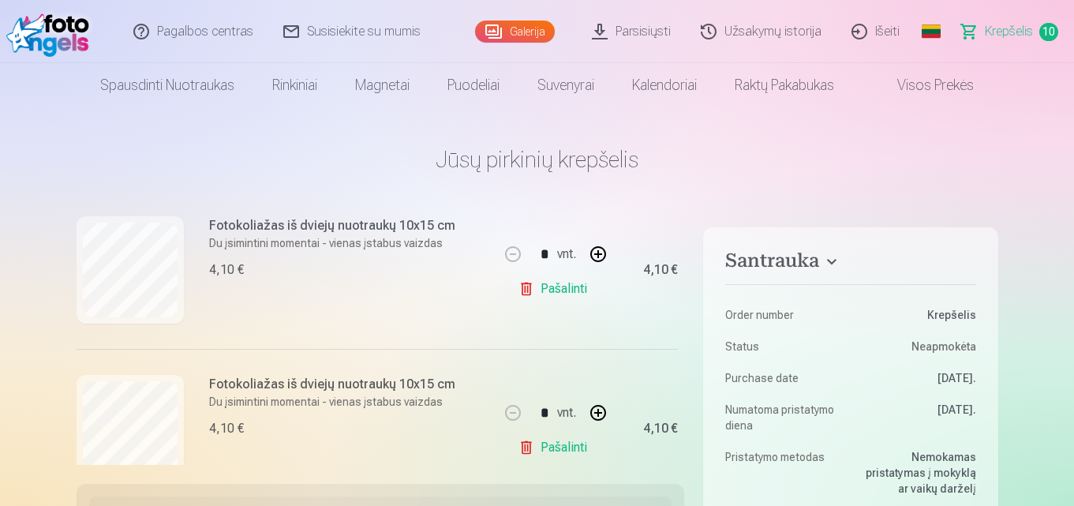
scroll to position [1446, 0]
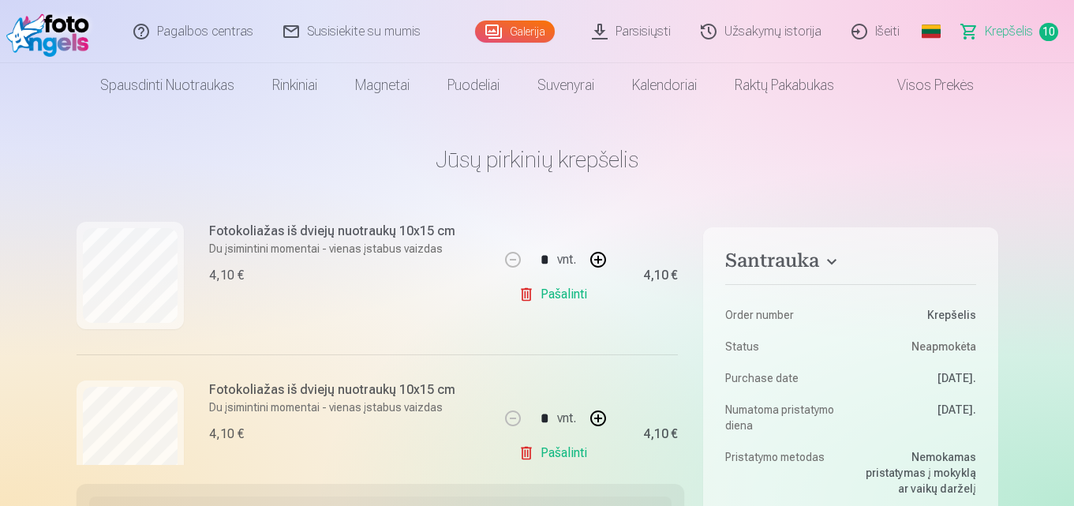
click at [555, 297] on link "Pašalinti" at bounding box center [556, 295] width 75 height 32
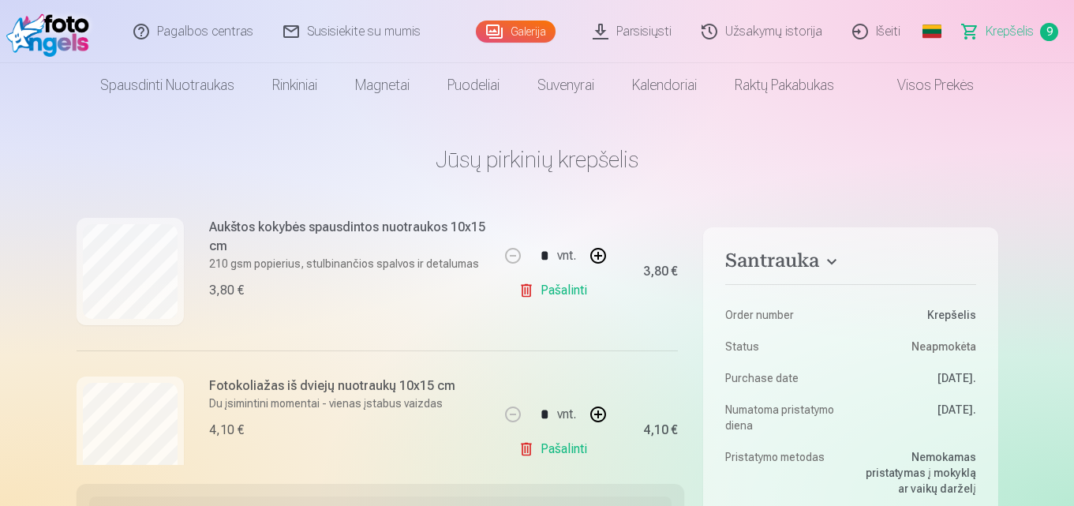
scroll to position [1340, 0]
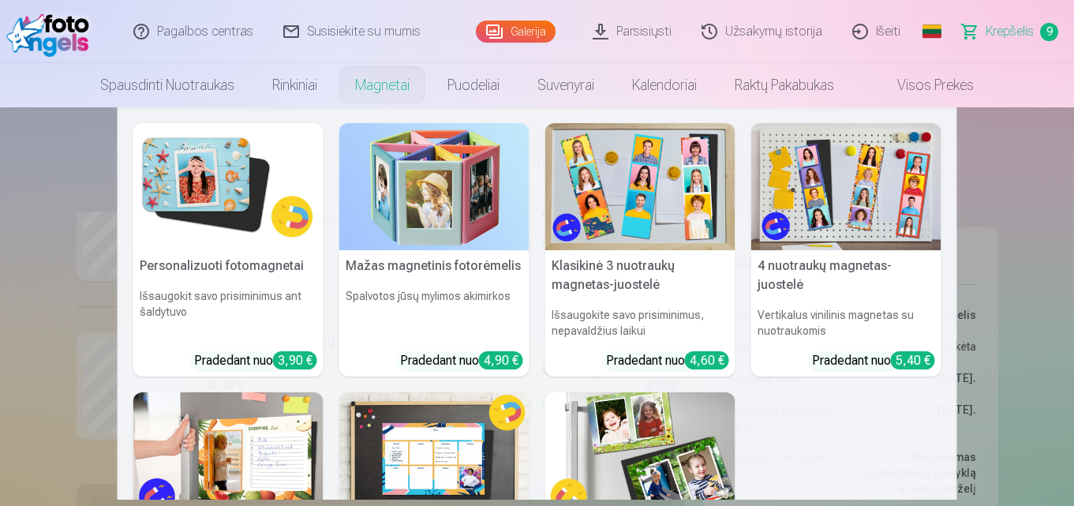
click at [404, 146] on img at bounding box center [434, 186] width 190 height 127
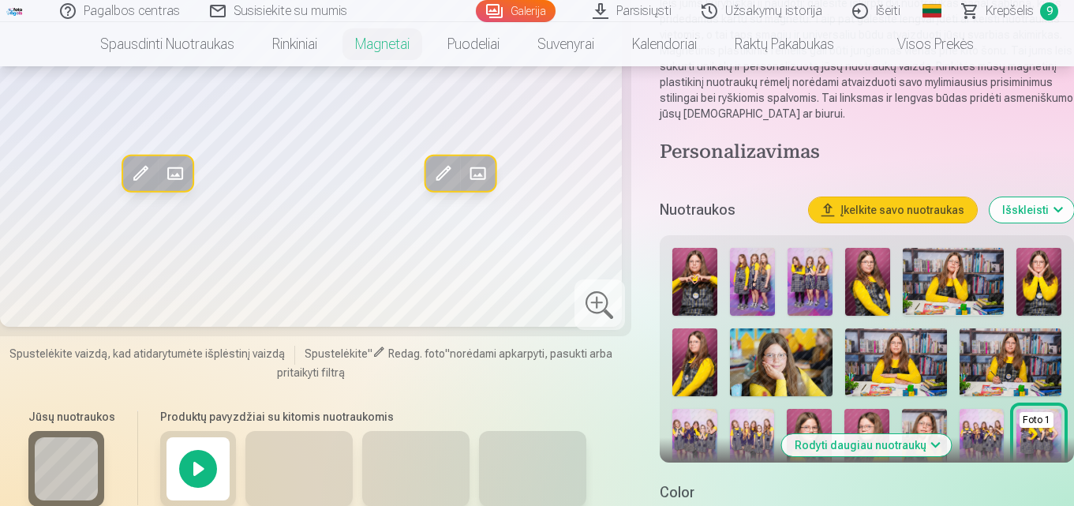
scroll to position [280, 0]
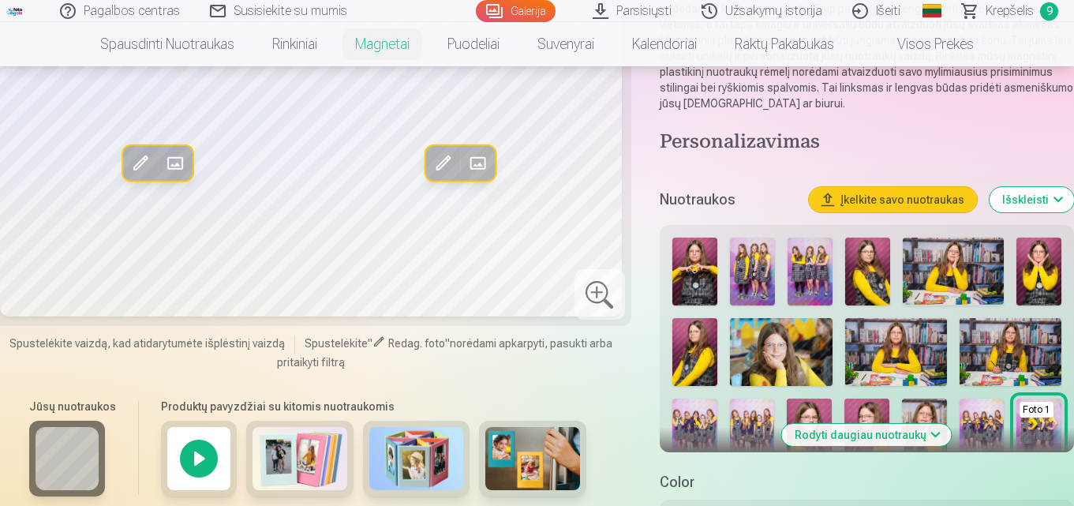
click at [887, 490] on h5 "Color" at bounding box center [867, 482] width 414 height 22
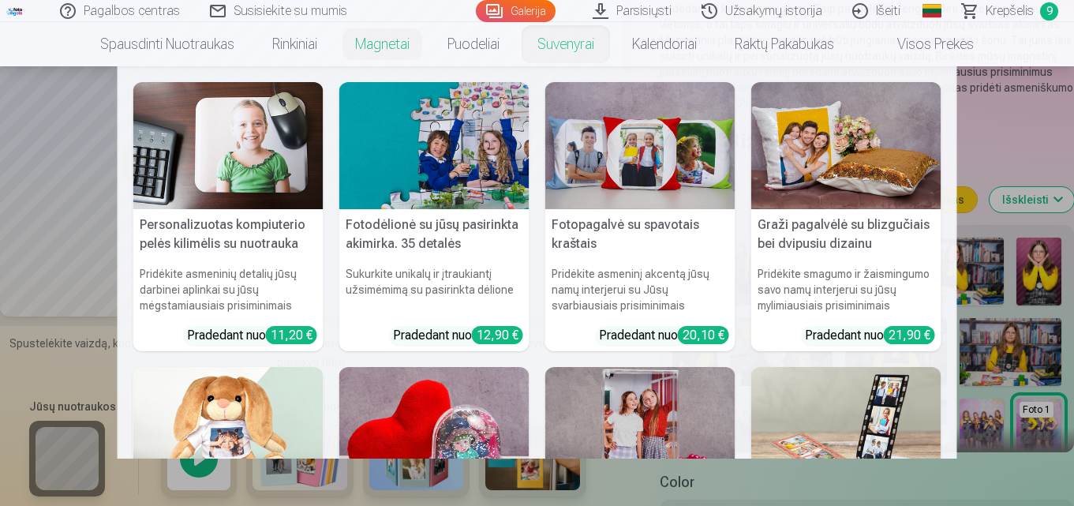
click at [562, 42] on link "Suvenyrai" at bounding box center [566, 44] width 95 height 44
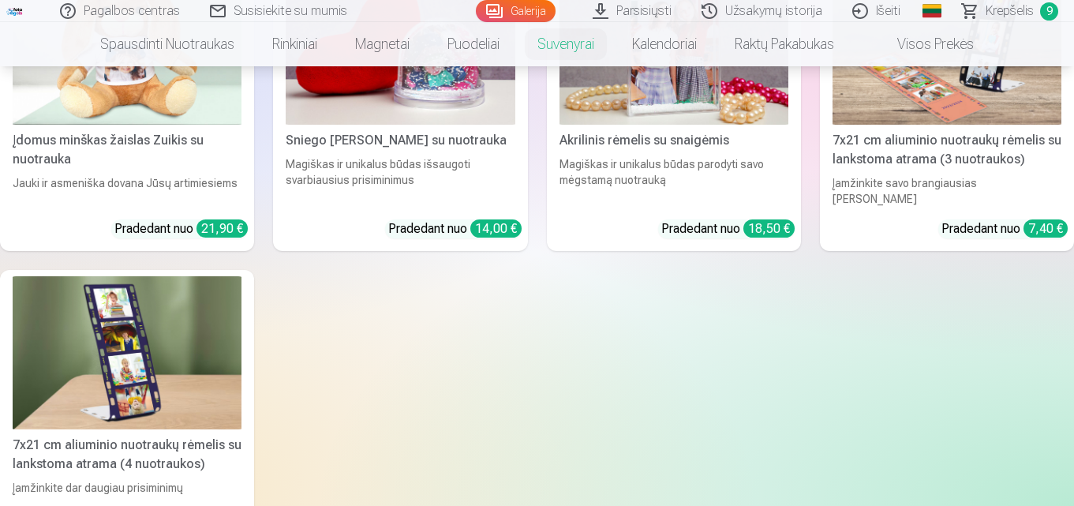
scroll to position [659, 0]
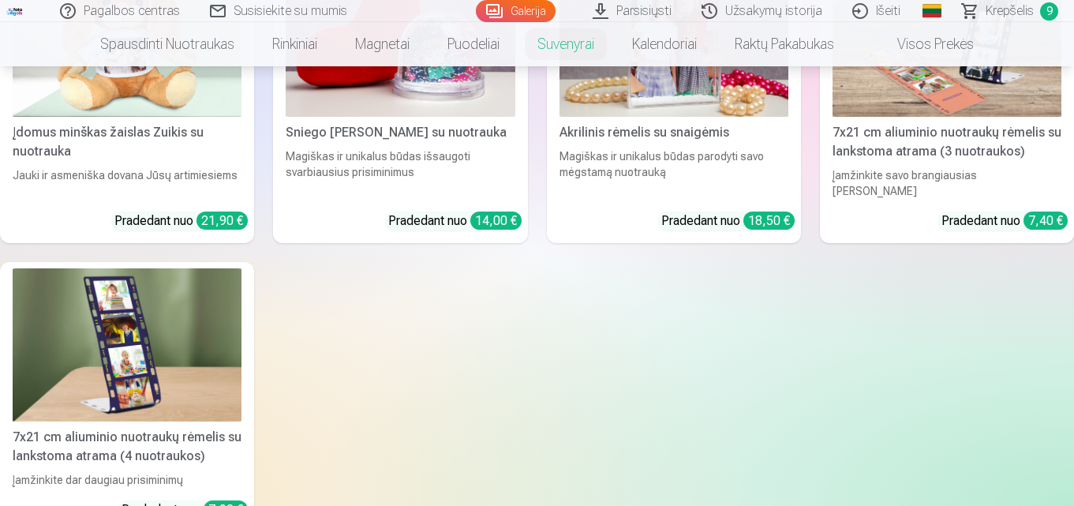
click at [217, 342] on img at bounding box center [127, 344] width 229 height 153
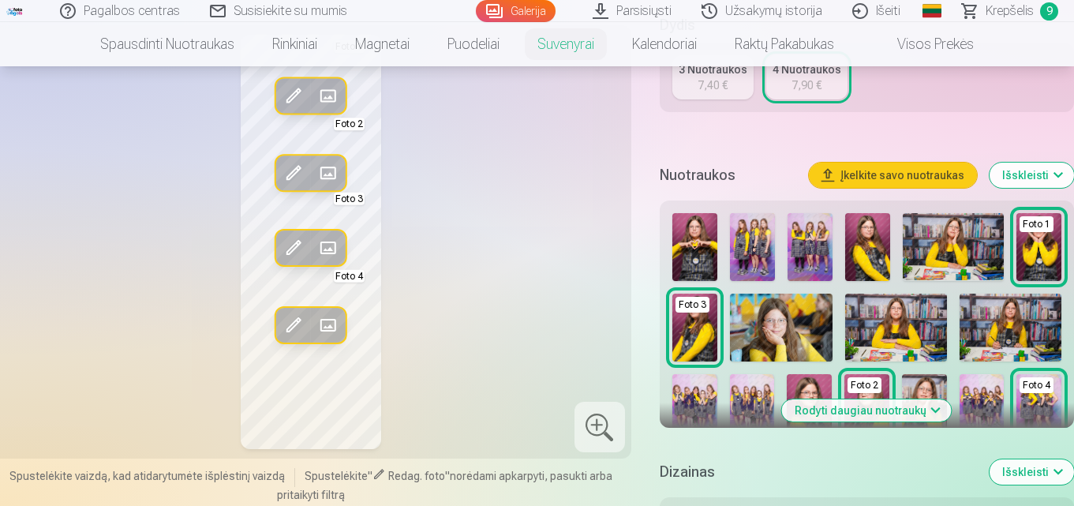
scroll to position [388, 0]
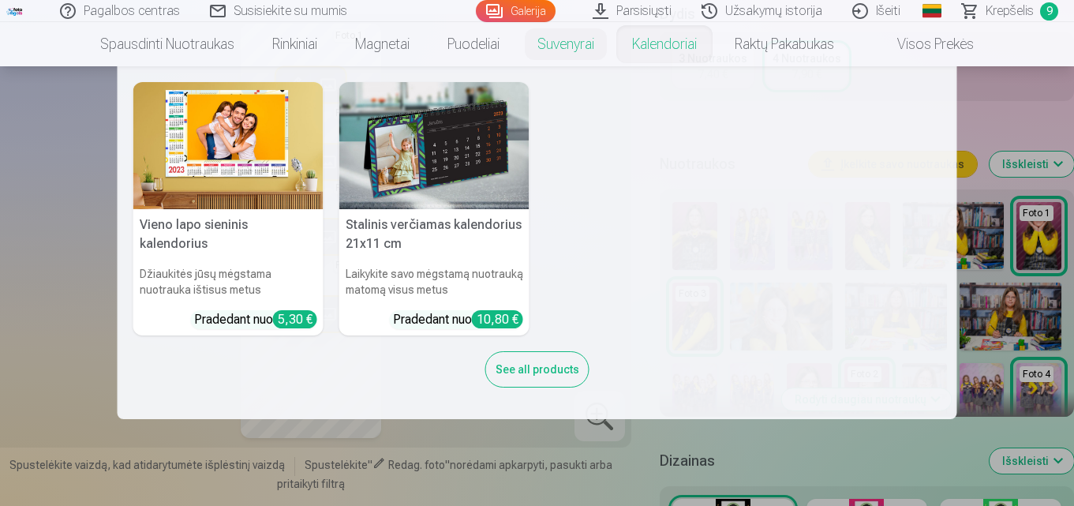
click at [674, 41] on link "Kalendoriai" at bounding box center [664, 44] width 103 height 44
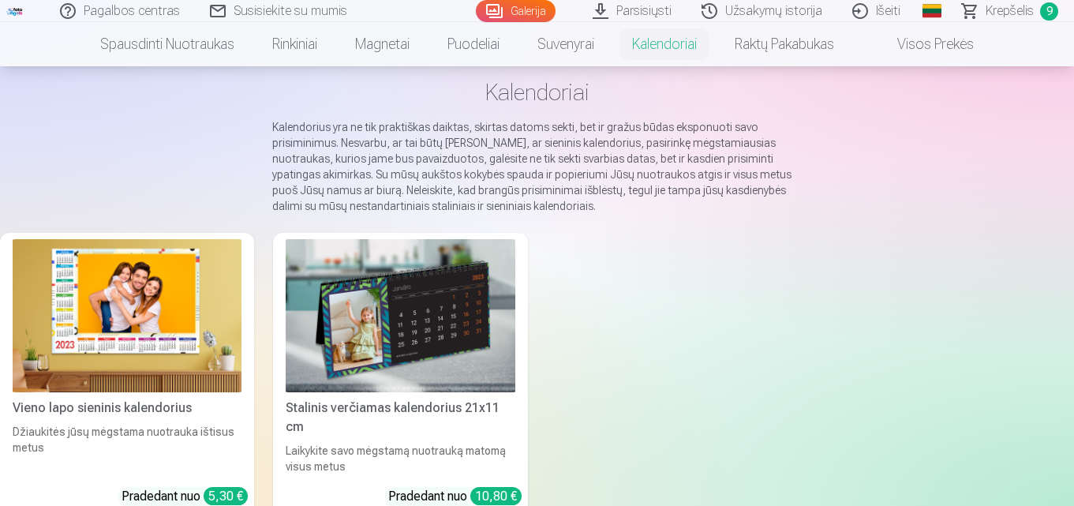
scroll to position [91, 0]
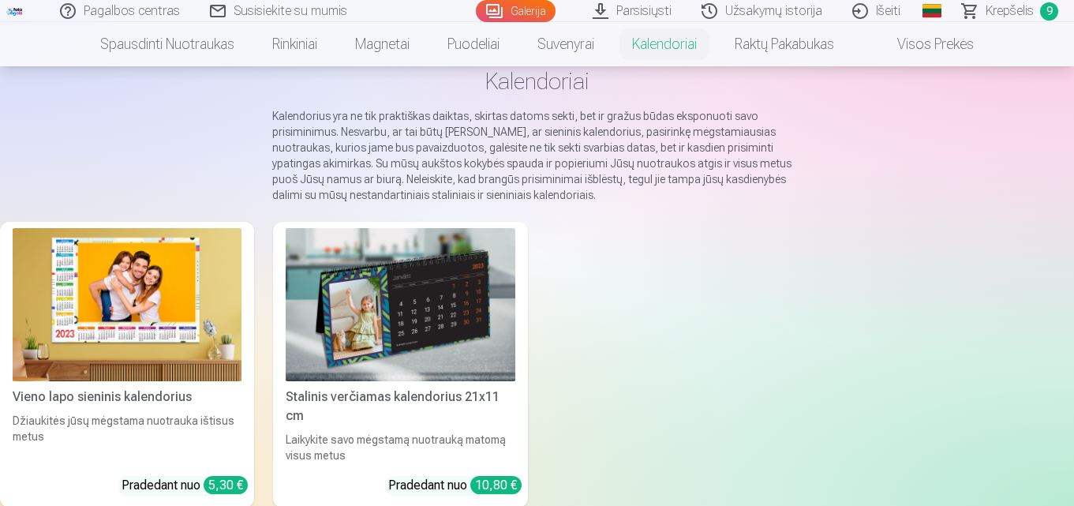
click at [425, 354] on img at bounding box center [400, 304] width 229 height 153
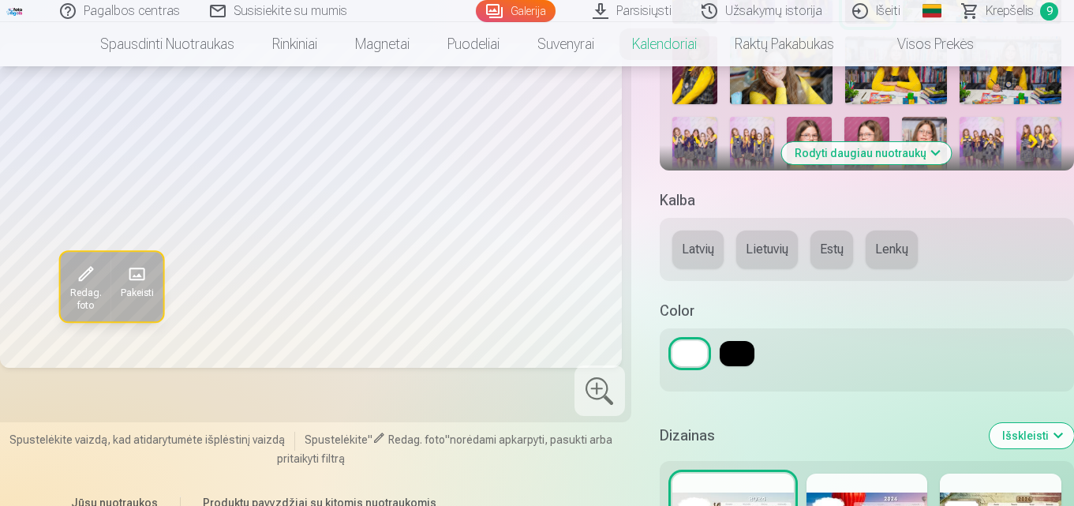
scroll to position [545, 0]
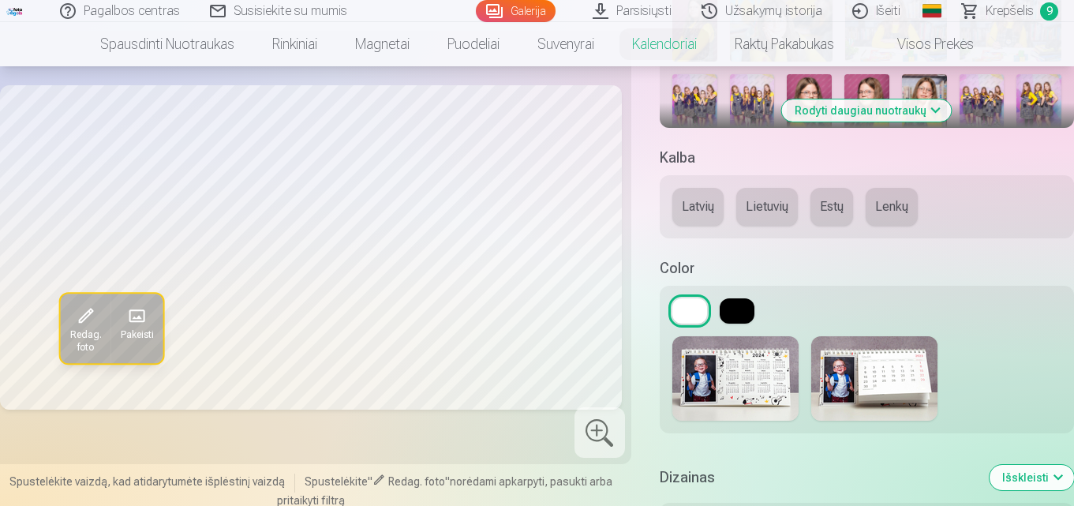
click at [746, 311] on button at bounding box center [737, 310] width 35 height 25
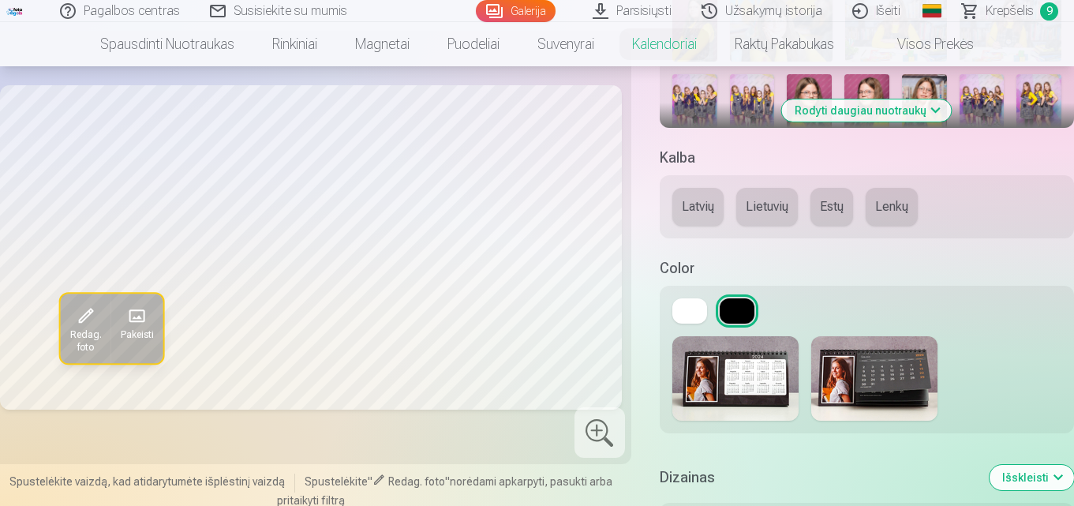
click at [694, 311] on button at bounding box center [690, 310] width 35 height 25
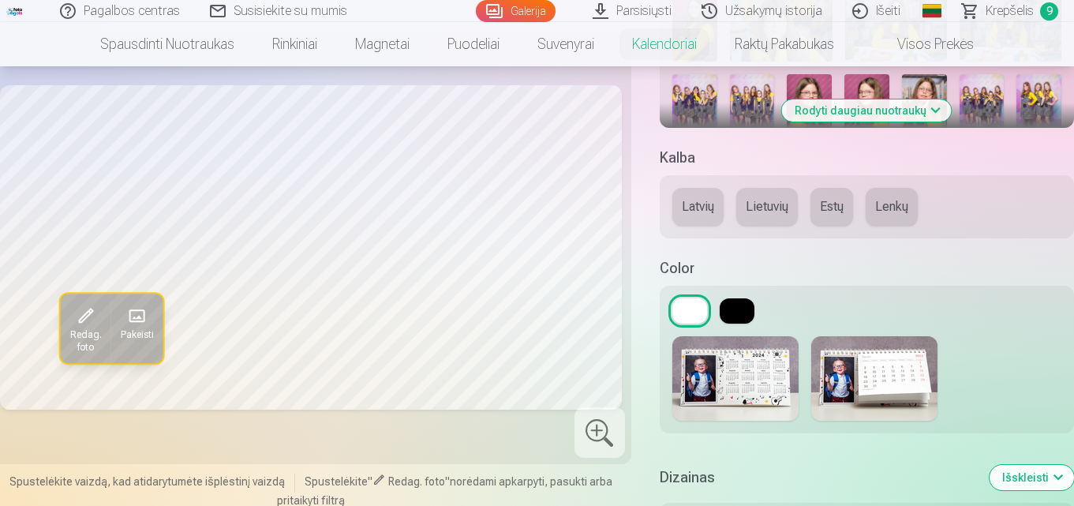
click at [695, 311] on button at bounding box center [690, 310] width 35 height 25
click at [733, 312] on button at bounding box center [737, 310] width 35 height 25
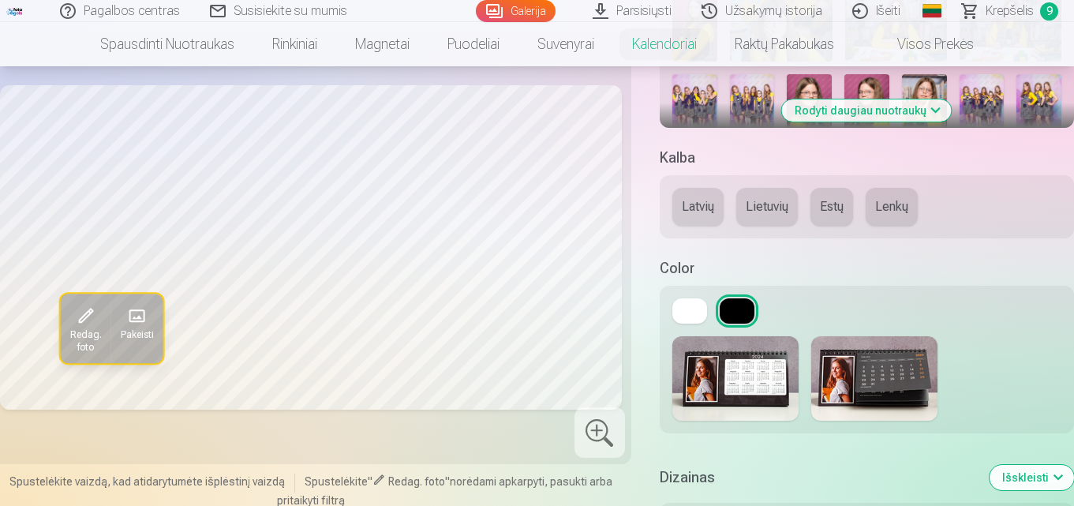
click at [689, 309] on button at bounding box center [690, 310] width 35 height 25
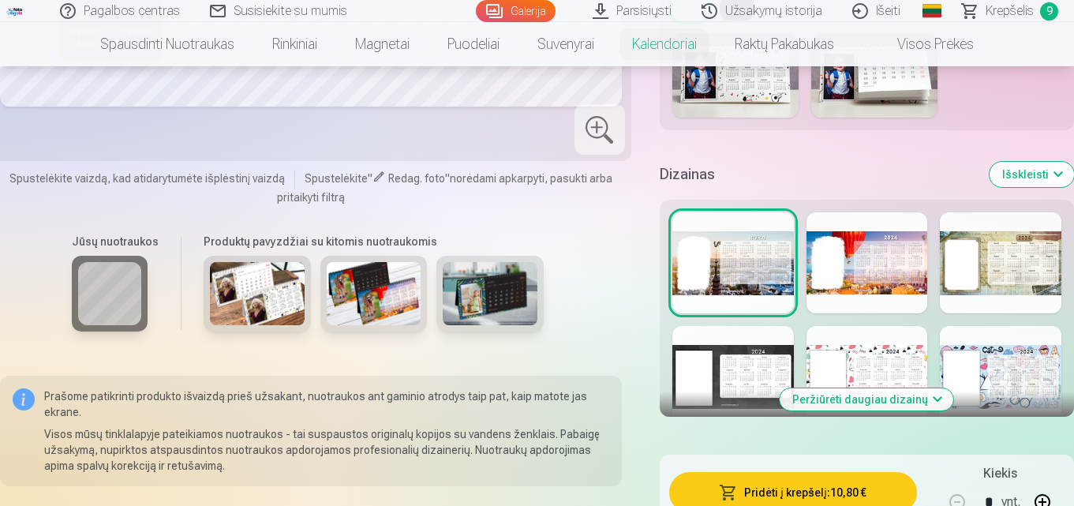
scroll to position [827, 0]
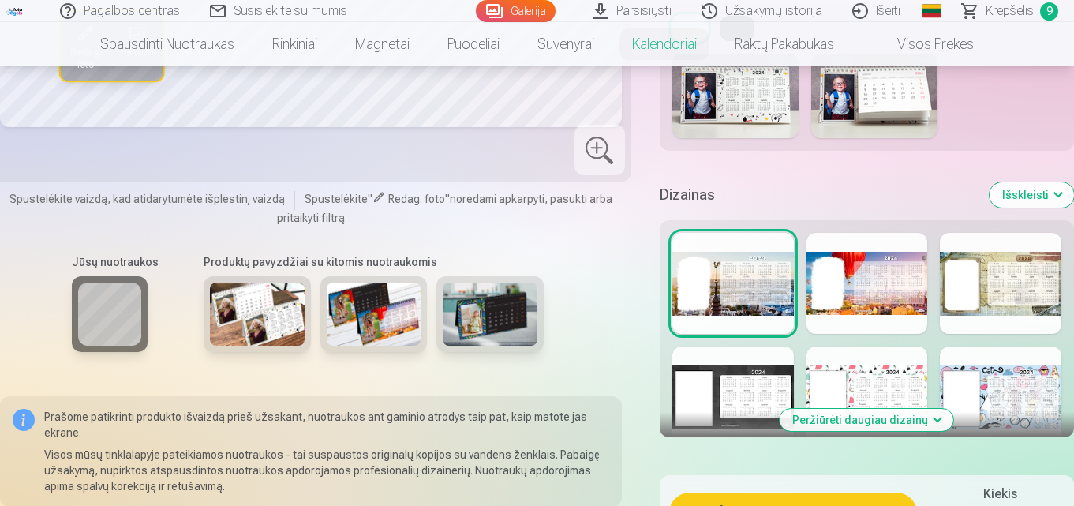
click at [776, 291] on div at bounding box center [734, 283] width 122 height 101
click at [827, 288] on div at bounding box center [868, 283] width 122 height 101
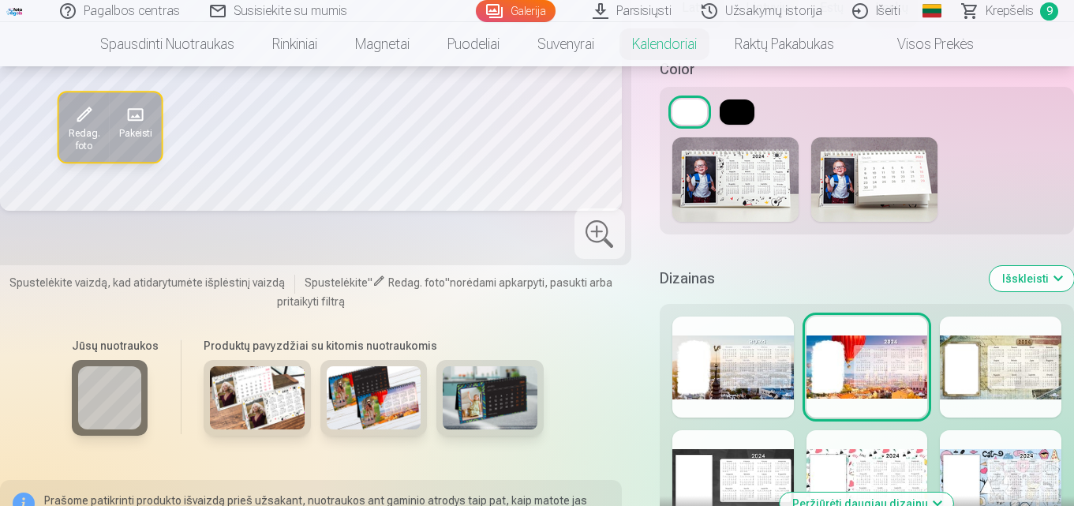
scroll to position [785, 0]
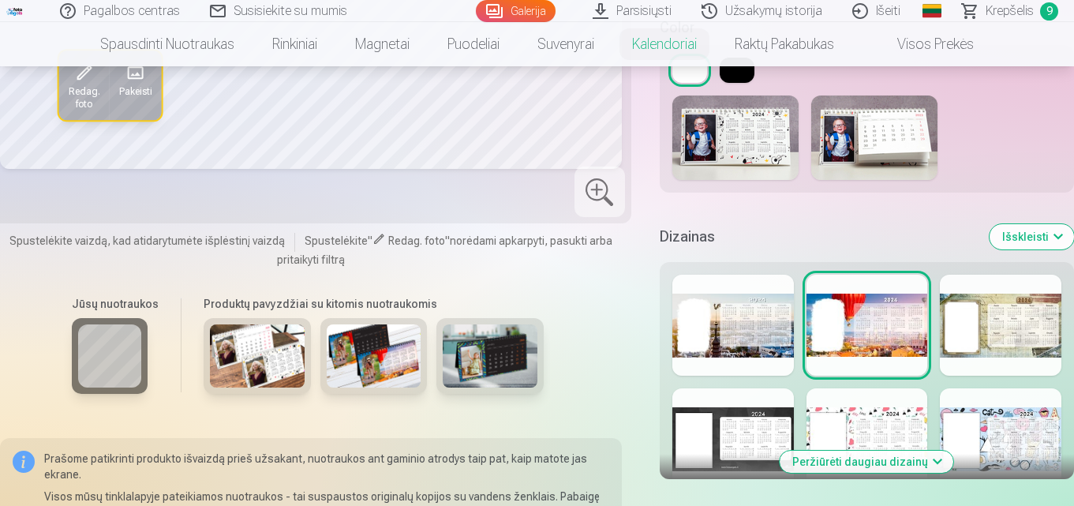
click at [995, 331] on div at bounding box center [1001, 325] width 122 height 101
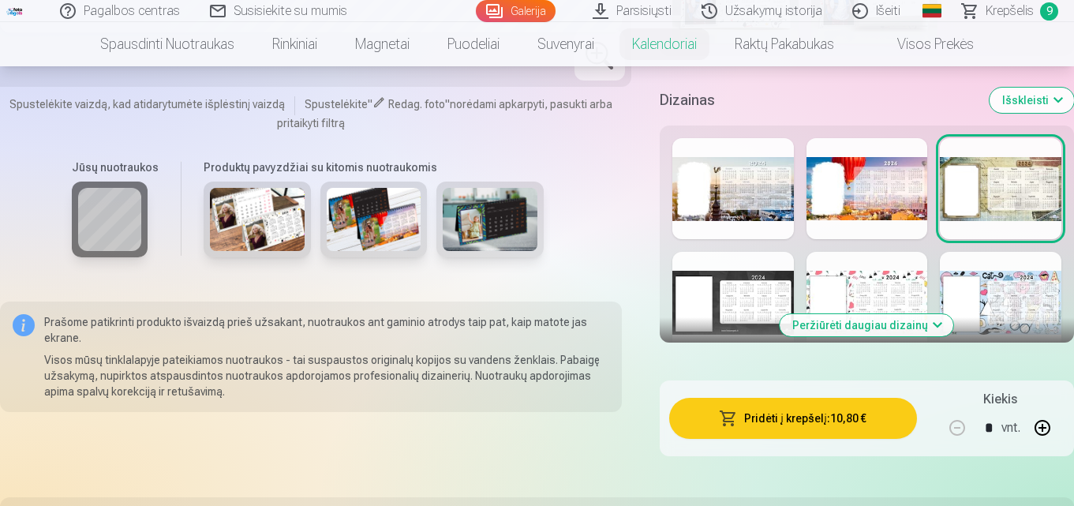
scroll to position [964, 0]
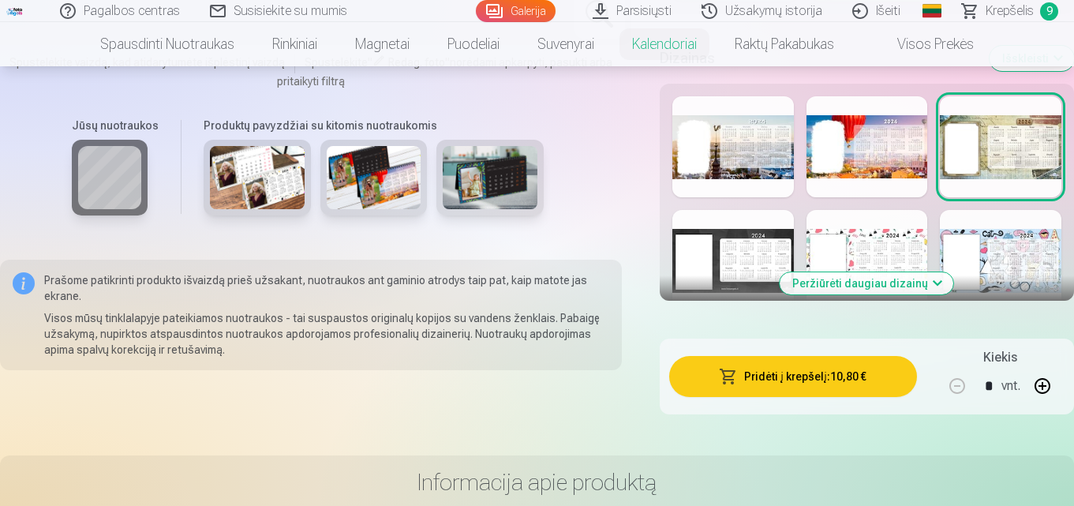
click at [727, 238] on div at bounding box center [734, 260] width 122 height 101
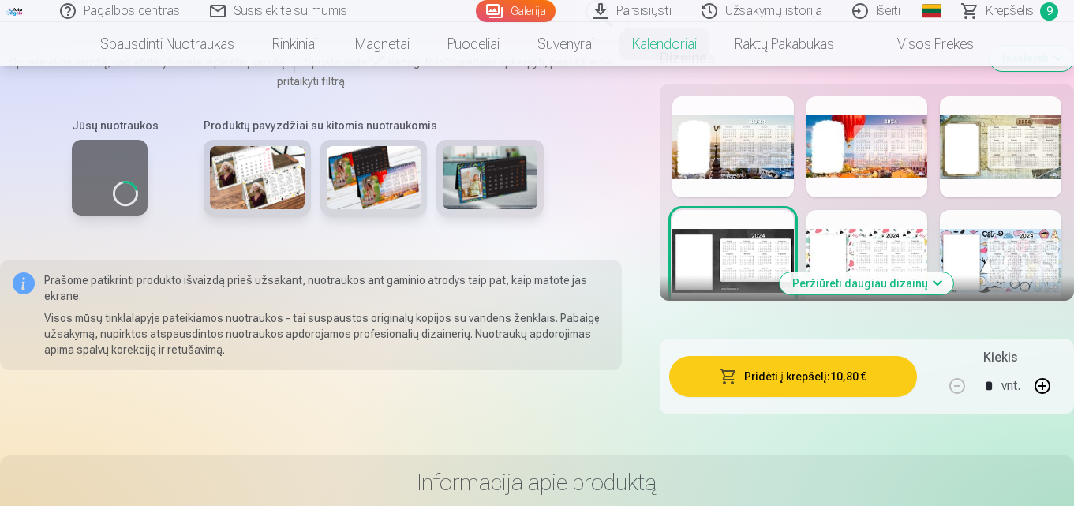
click at [727, 238] on div at bounding box center [734, 260] width 122 height 101
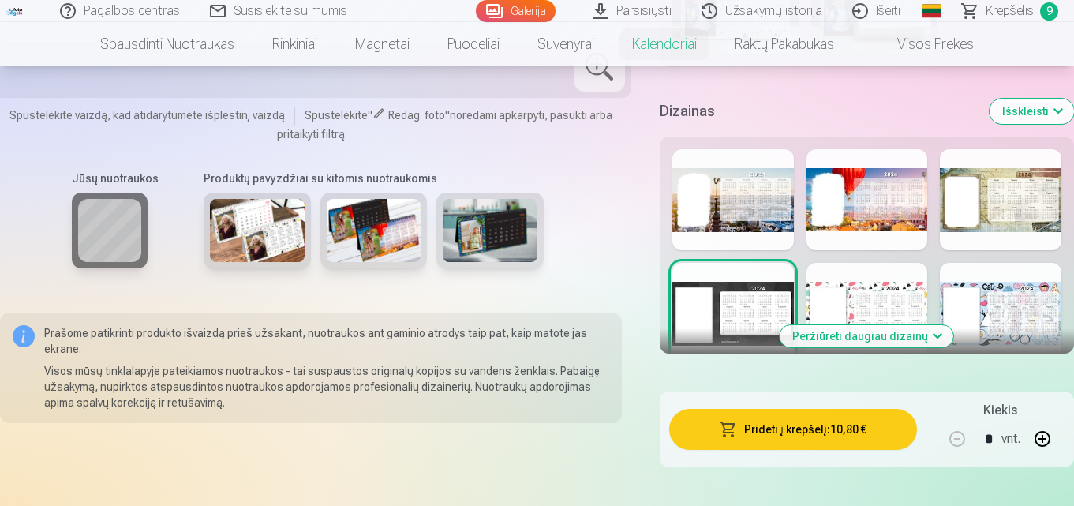
scroll to position [921, 0]
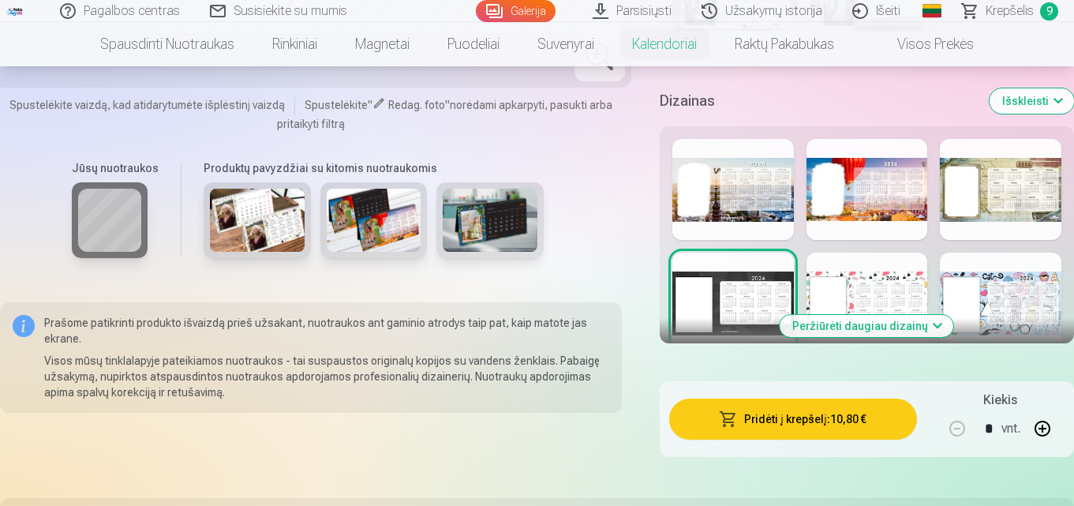
click at [882, 283] on div at bounding box center [868, 303] width 122 height 101
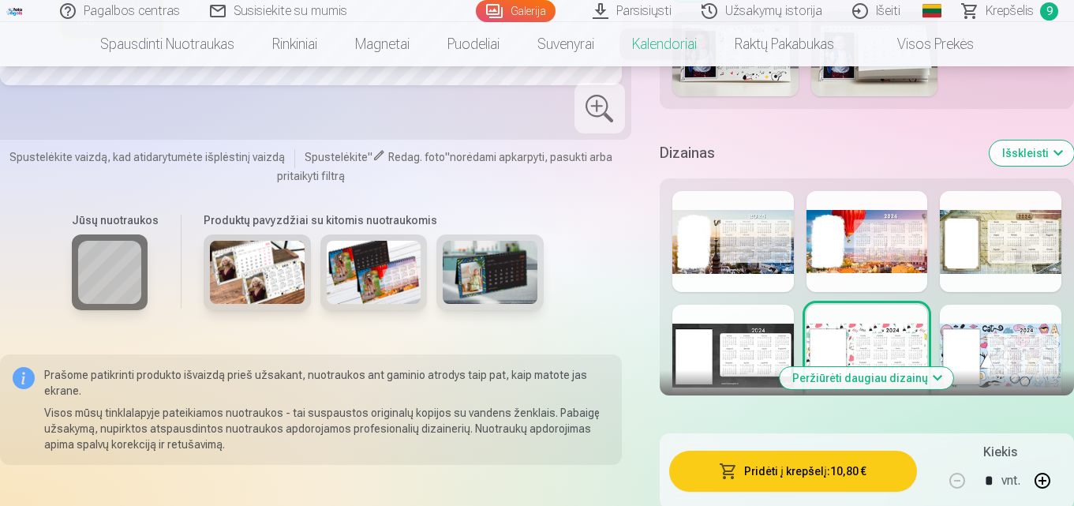
scroll to position [901, 0]
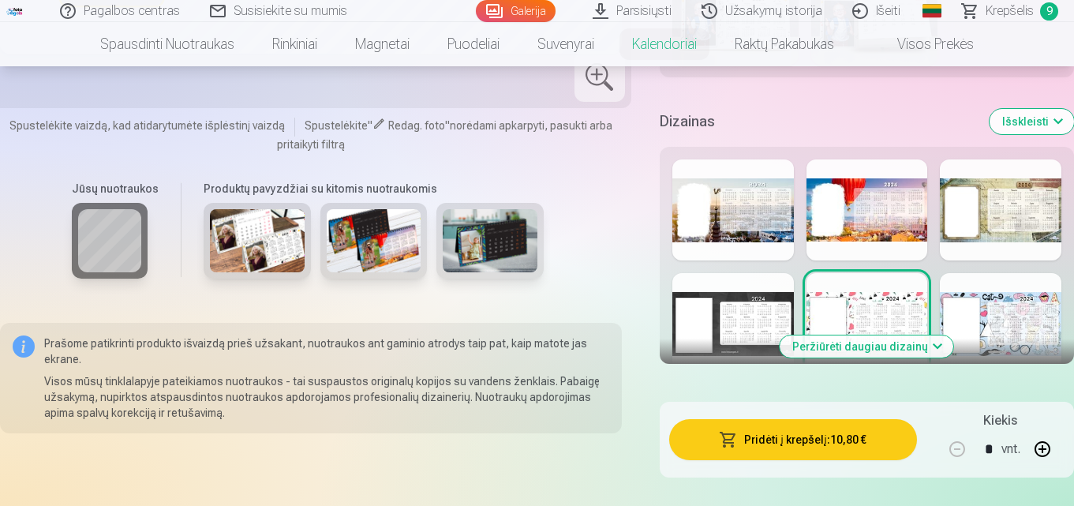
click at [971, 304] on div at bounding box center [1001, 323] width 122 height 101
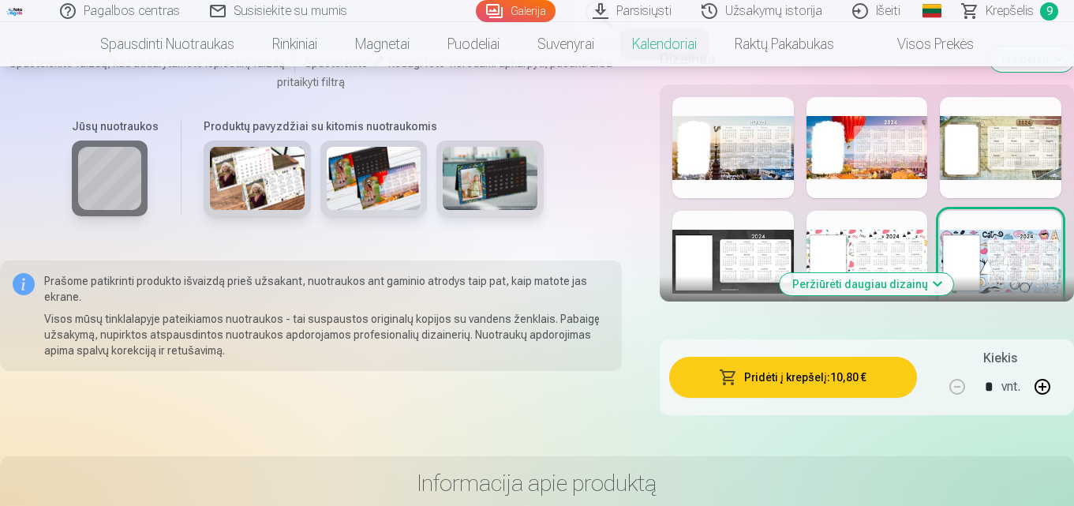
scroll to position [911, 0]
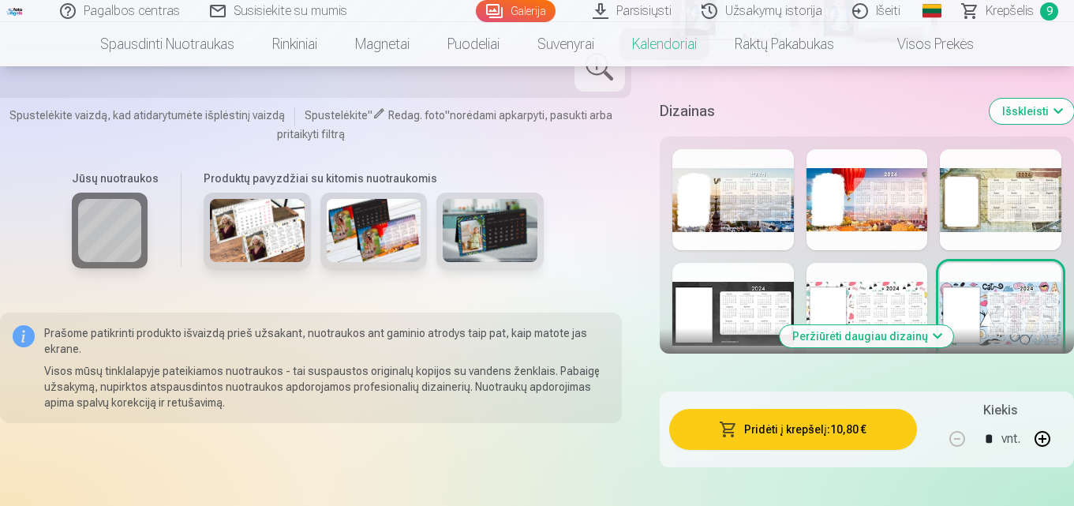
click at [909, 343] on button "Peržiūrėti daugiau dizainų" at bounding box center [867, 336] width 174 height 22
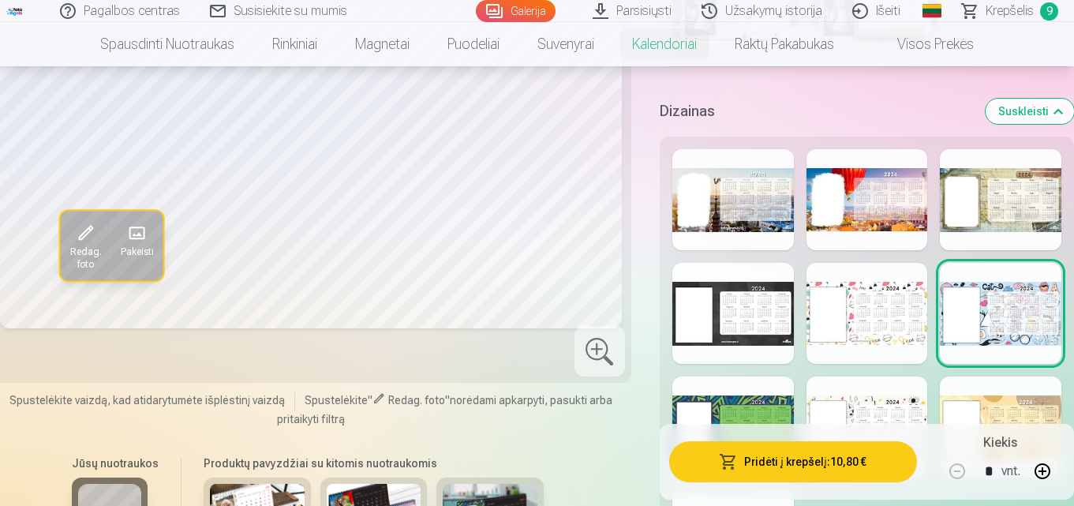
click at [909, 343] on div at bounding box center [868, 313] width 122 height 101
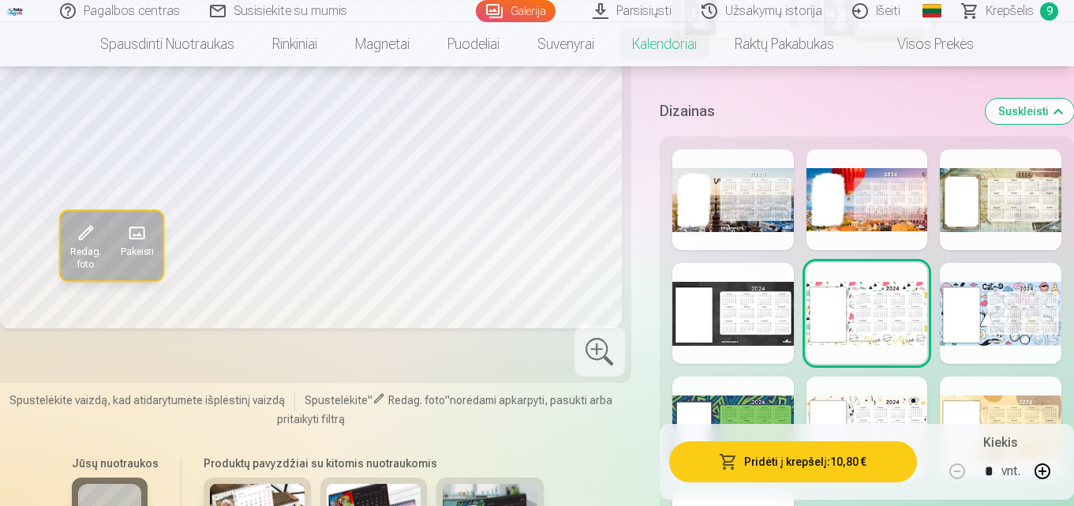
click at [909, 343] on div at bounding box center [868, 313] width 122 height 101
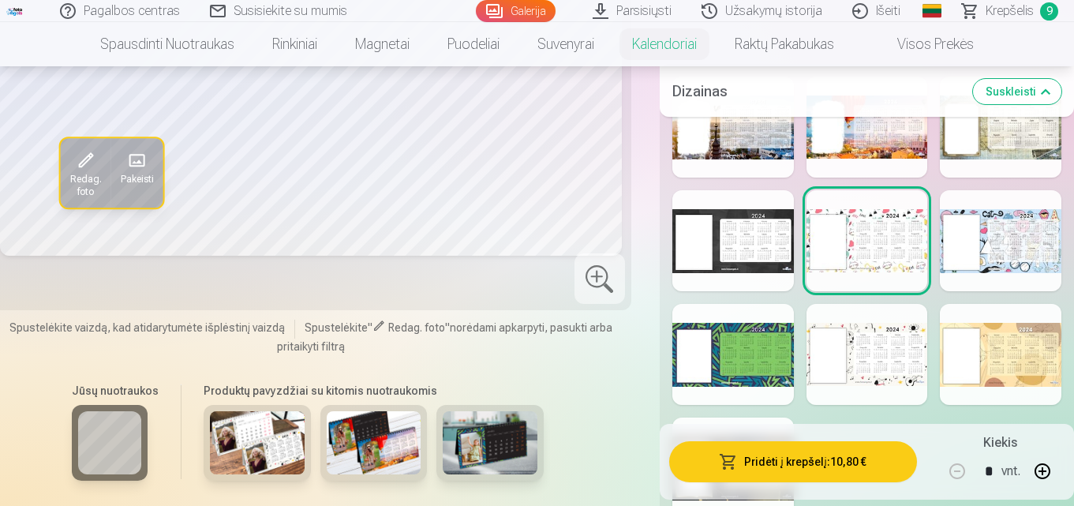
scroll to position [1016, 0]
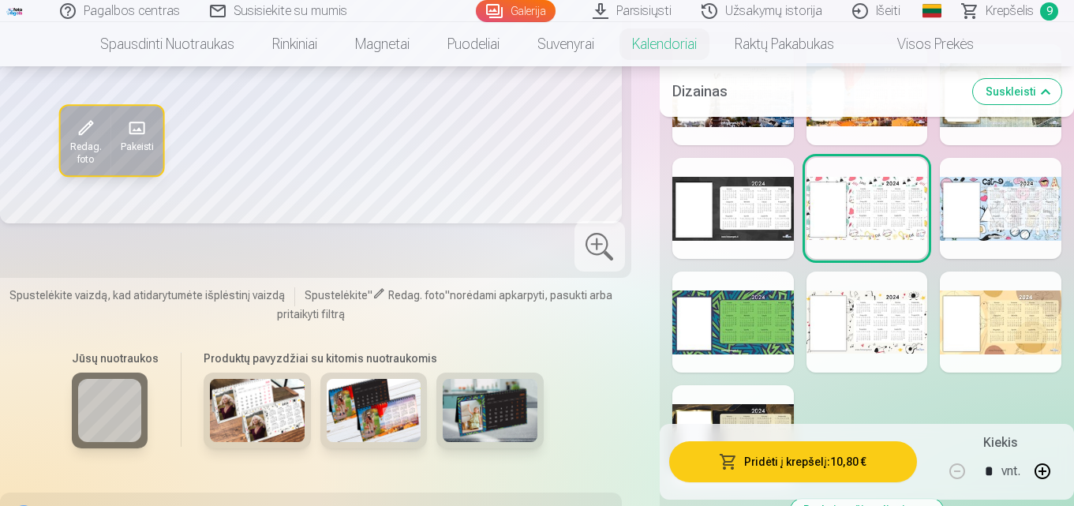
click at [714, 297] on div at bounding box center [734, 322] width 122 height 101
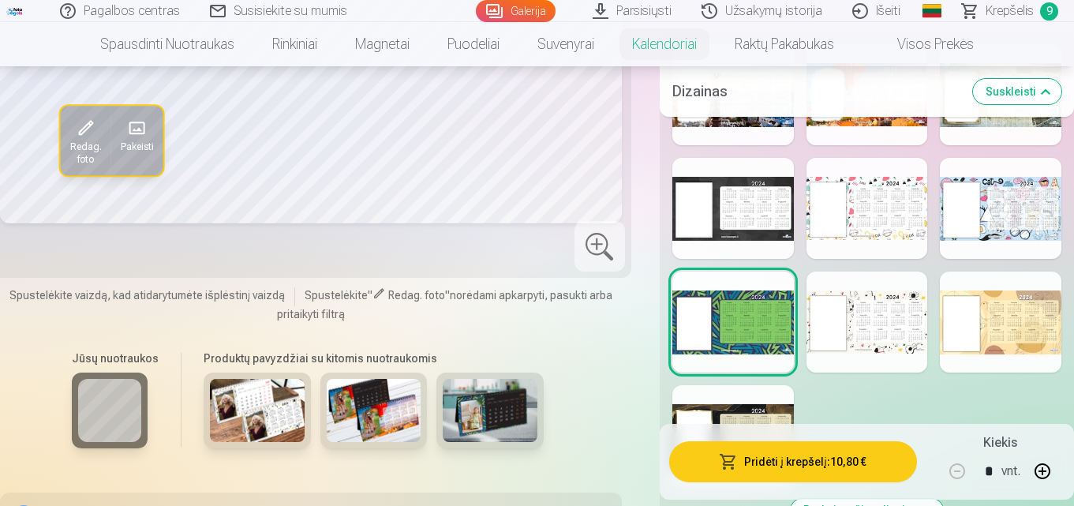
click at [846, 339] on div at bounding box center [868, 322] width 122 height 101
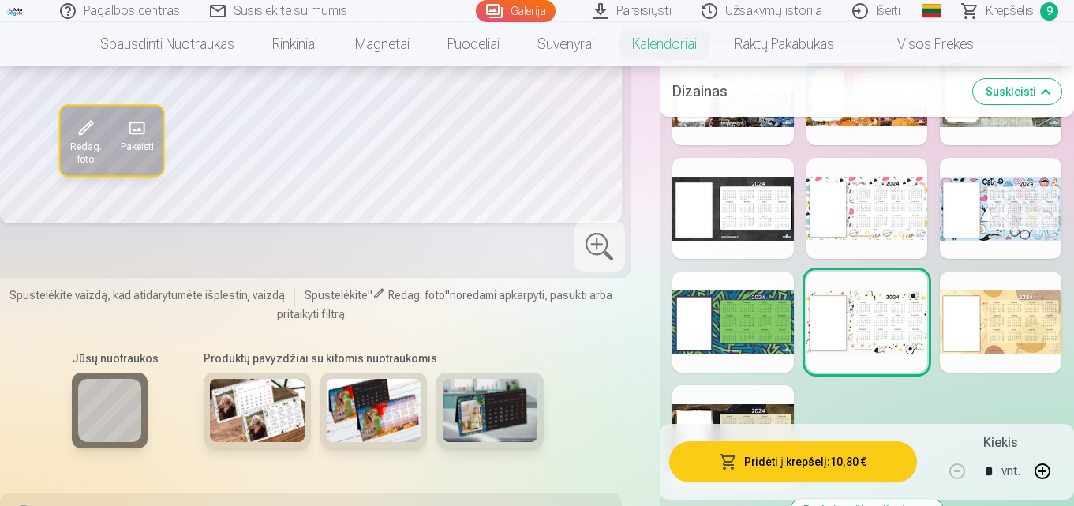
click at [1030, 335] on div at bounding box center [1001, 322] width 122 height 101
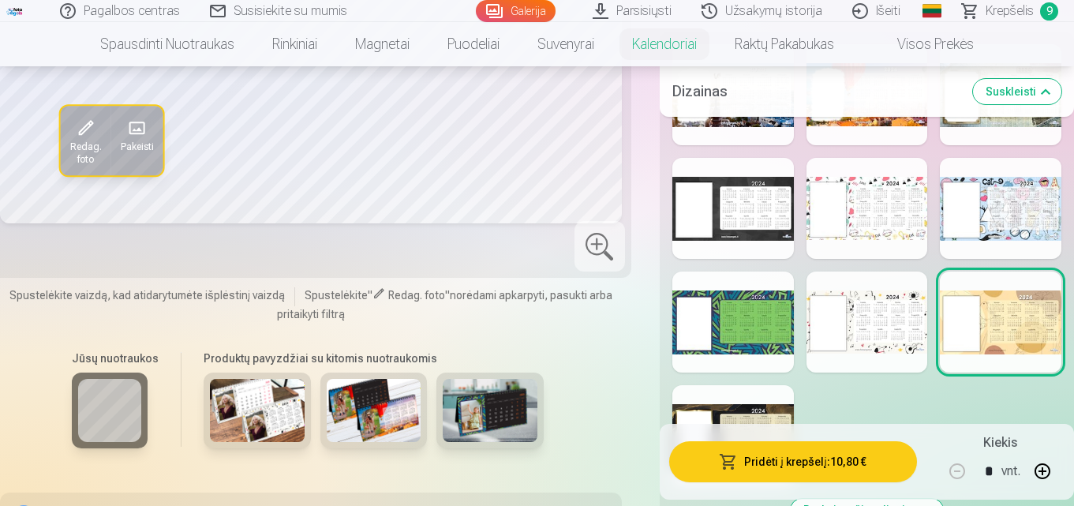
scroll to position [819, 0]
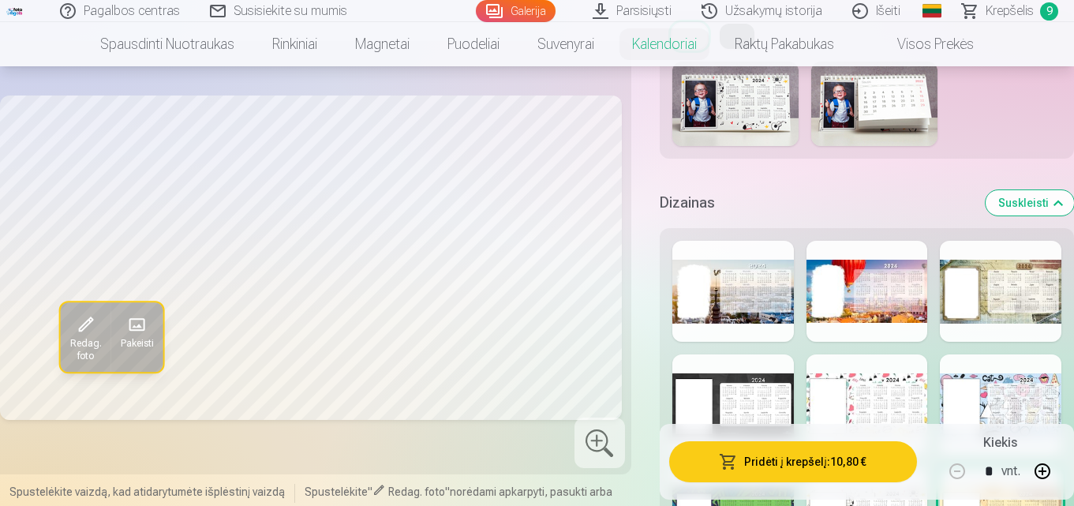
click at [800, 455] on button "Pridėti į krepšelį : 10,80 €" at bounding box center [793, 461] width 248 height 41
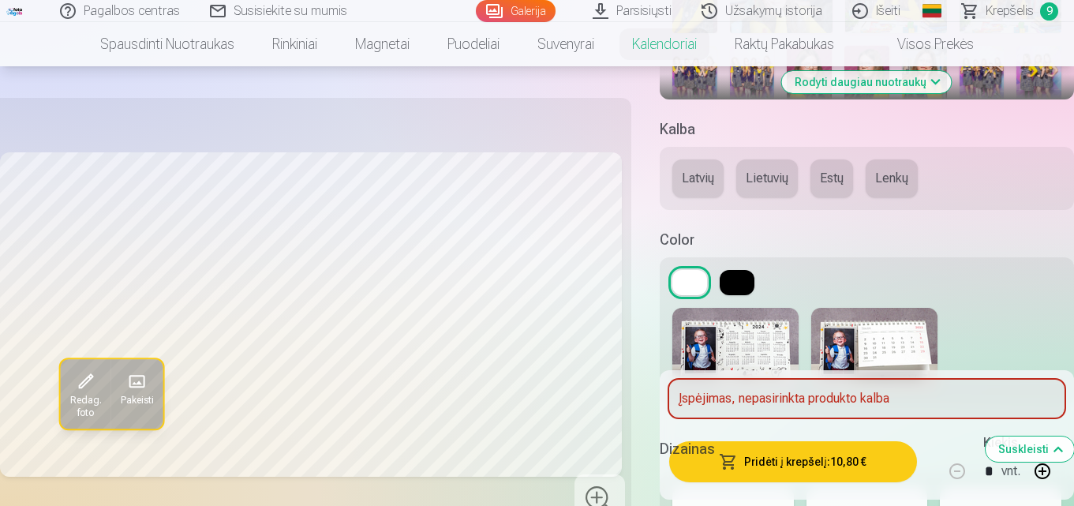
scroll to position [518, 0]
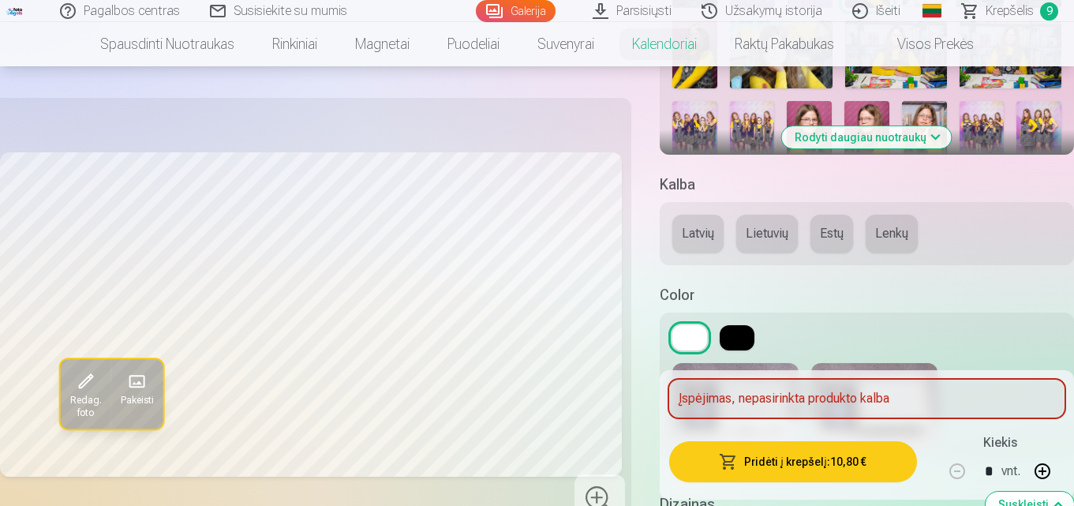
click at [774, 234] on button "Lietuvių" at bounding box center [768, 234] width 62 height 38
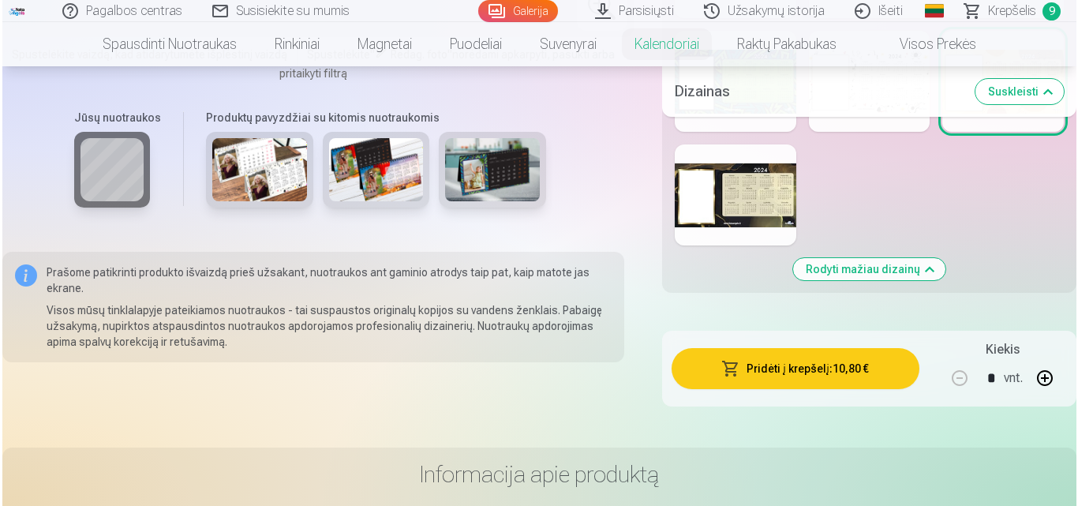
scroll to position [1268, 0]
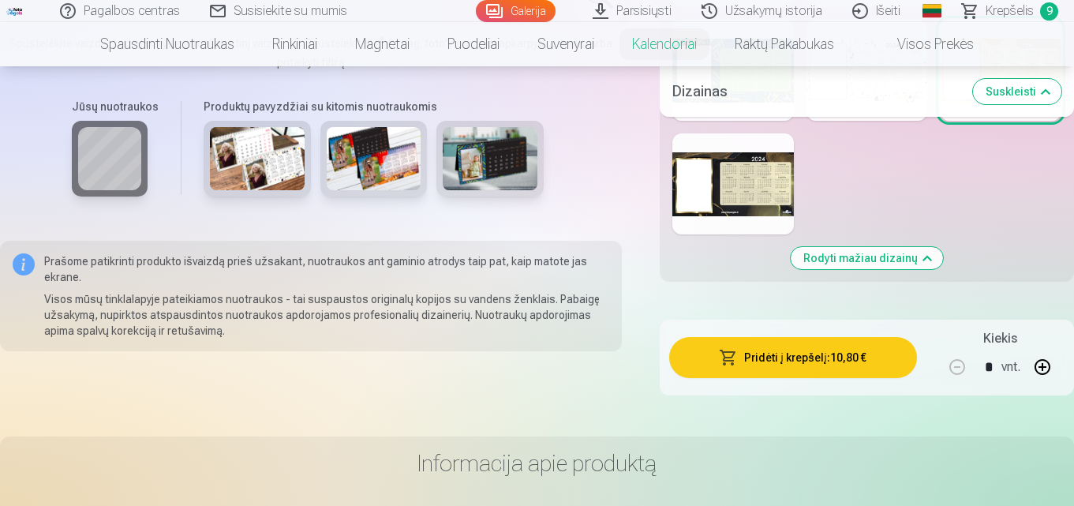
click at [865, 366] on button "Pridėti į krepšelį : 10,80 €" at bounding box center [793, 357] width 248 height 41
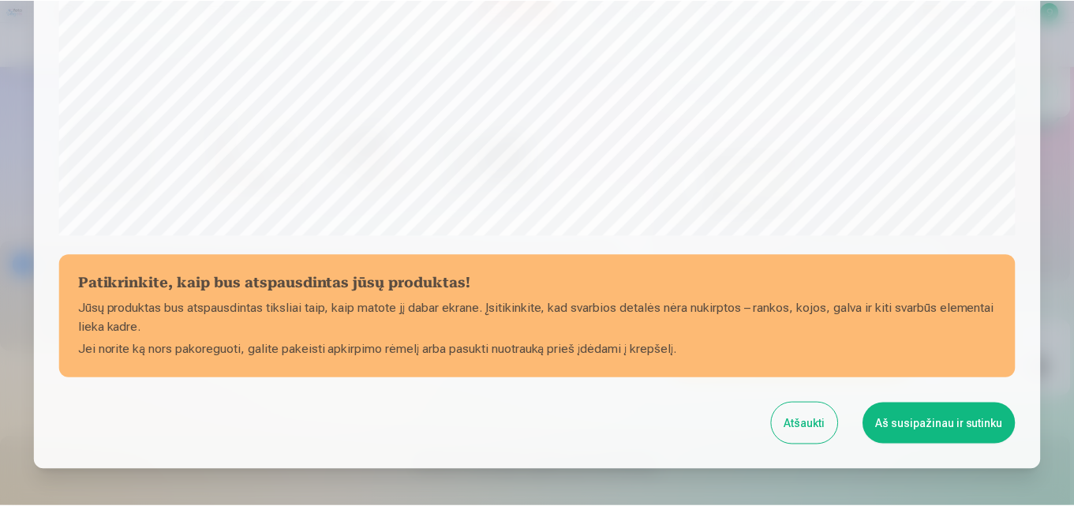
scroll to position [568, 0]
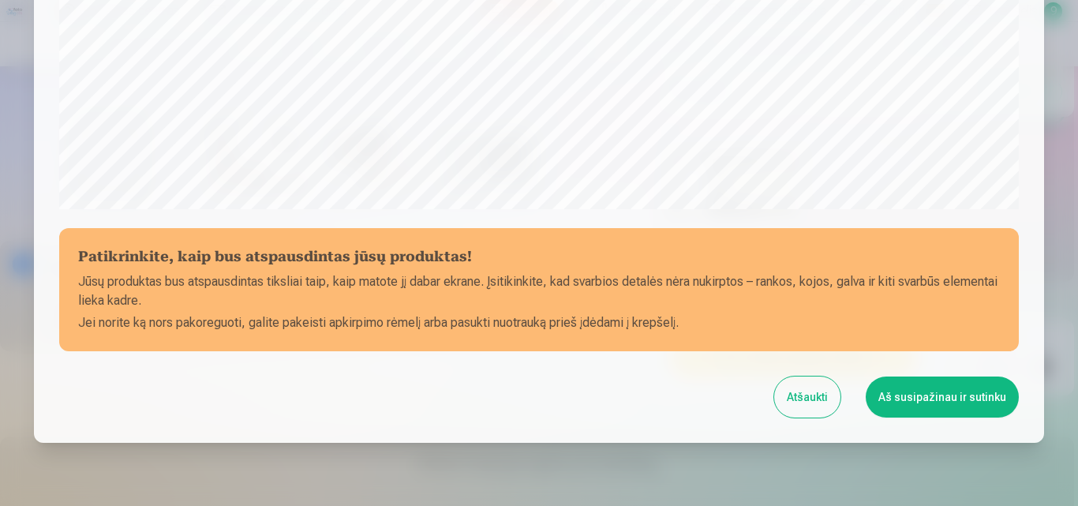
click at [953, 400] on button "Aš susipažinau ir sutinku" at bounding box center [942, 397] width 153 height 41
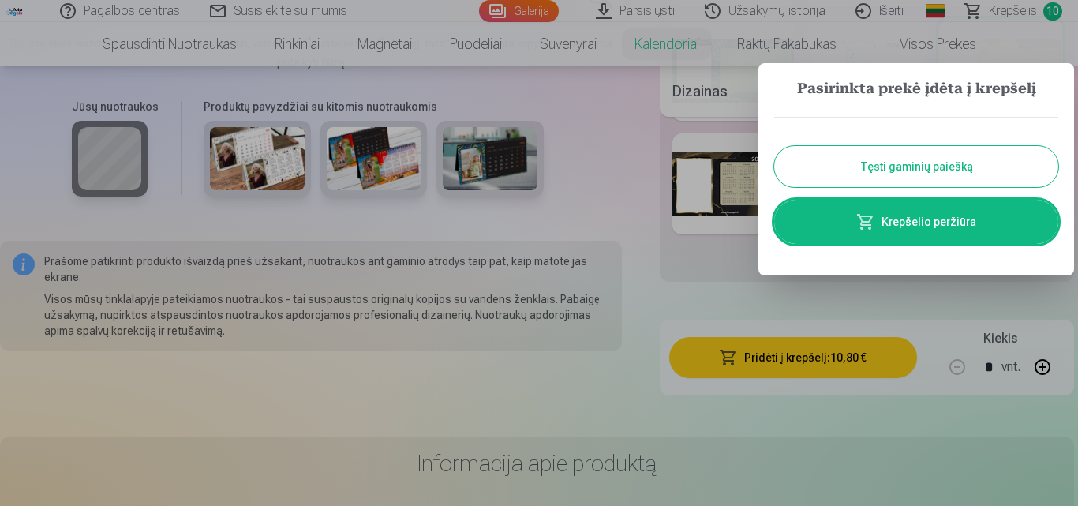
click at [1003, 162] on button "Tęsti gaminių paiešką" at bounding box center [916, 166] width 284 height 41
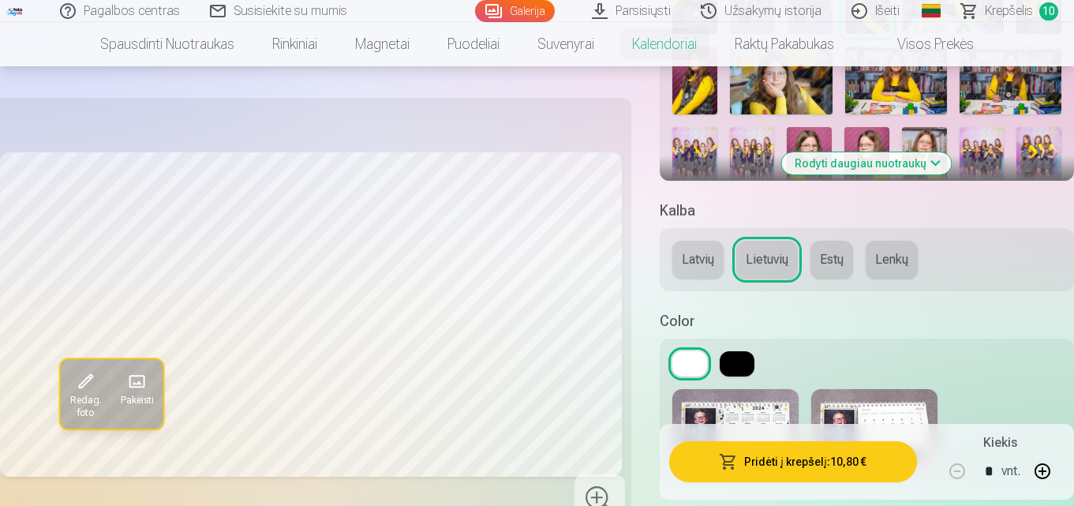
scroll to position [470, 0]
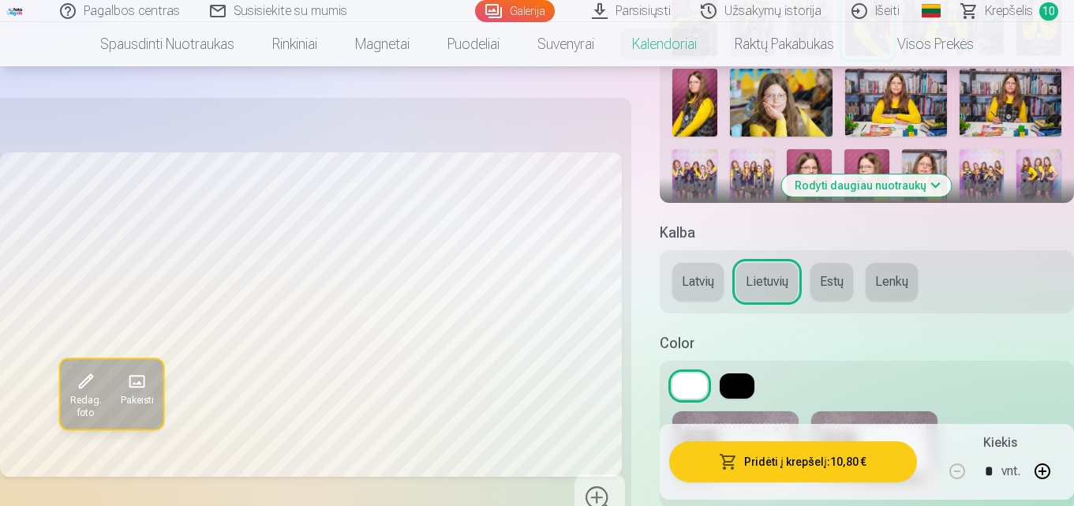
click at [1043, 8] on span "10" at bounding box center [1049, 11] width 19 height 18
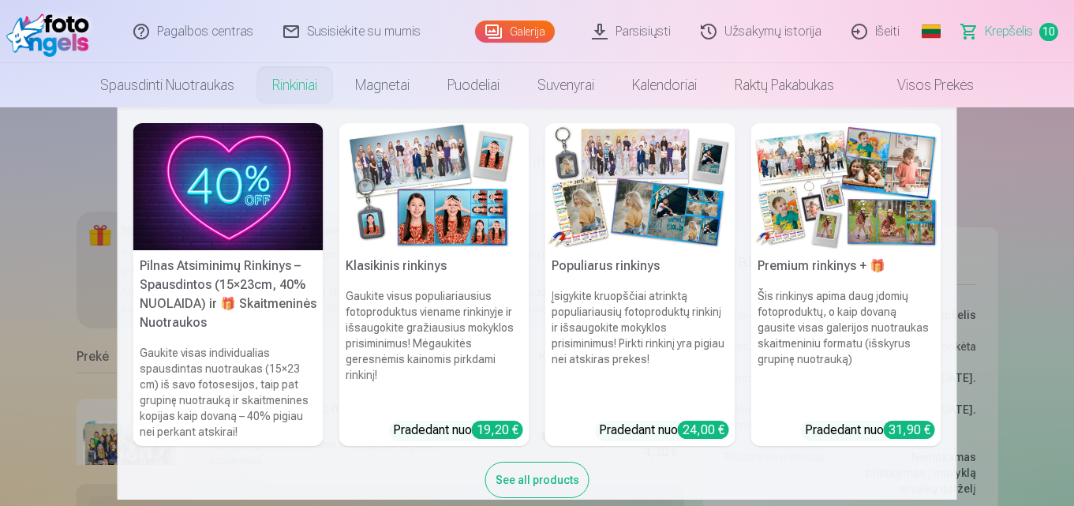
click at [812, 185] on img at bounding box center [847, 186] width 190 height 127
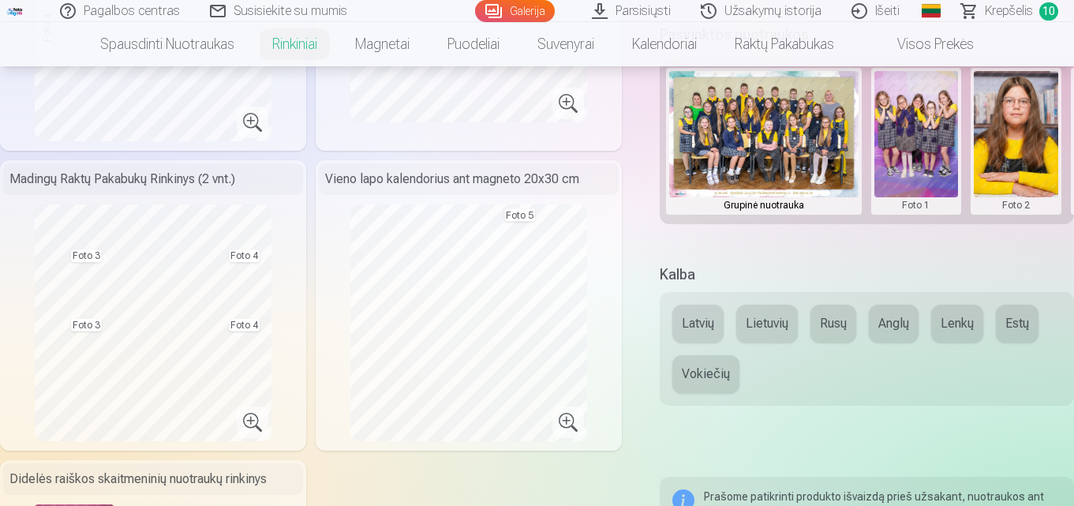
scroll to position [583, 0]
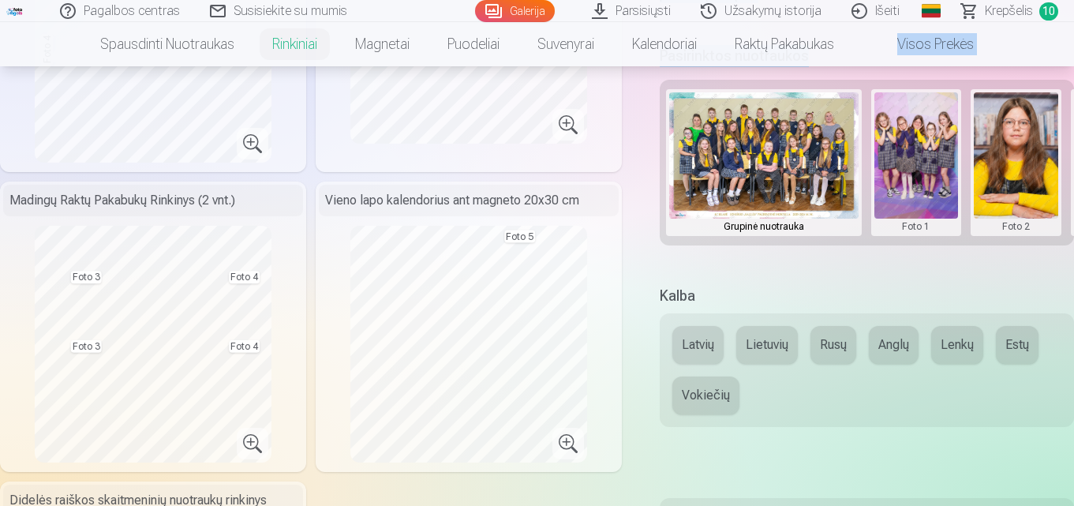
drag, startPoint x: 1074, startPoint y: 67, endPoint x: 1074, endPoint y: 51, distance: 15.8
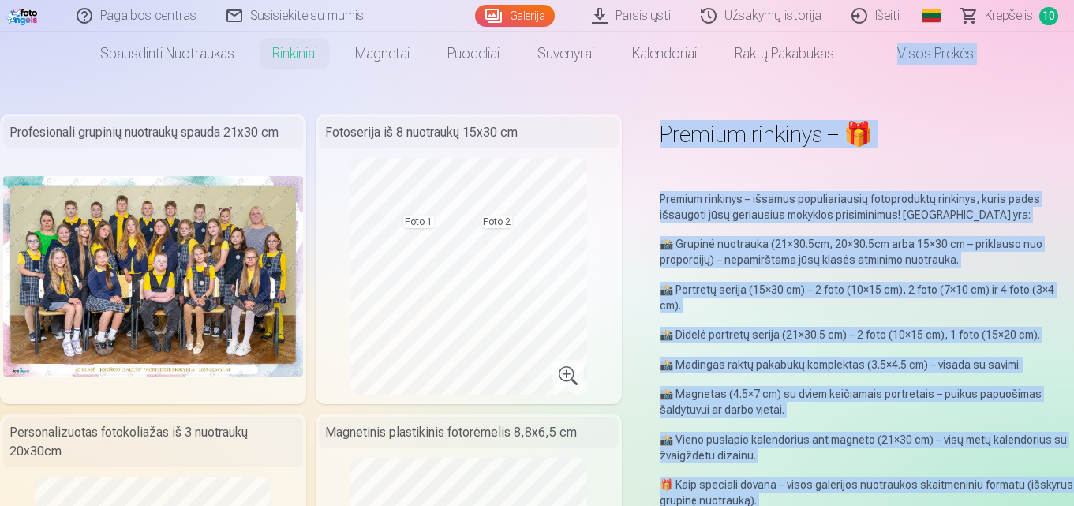
scroll to position [11, 0]
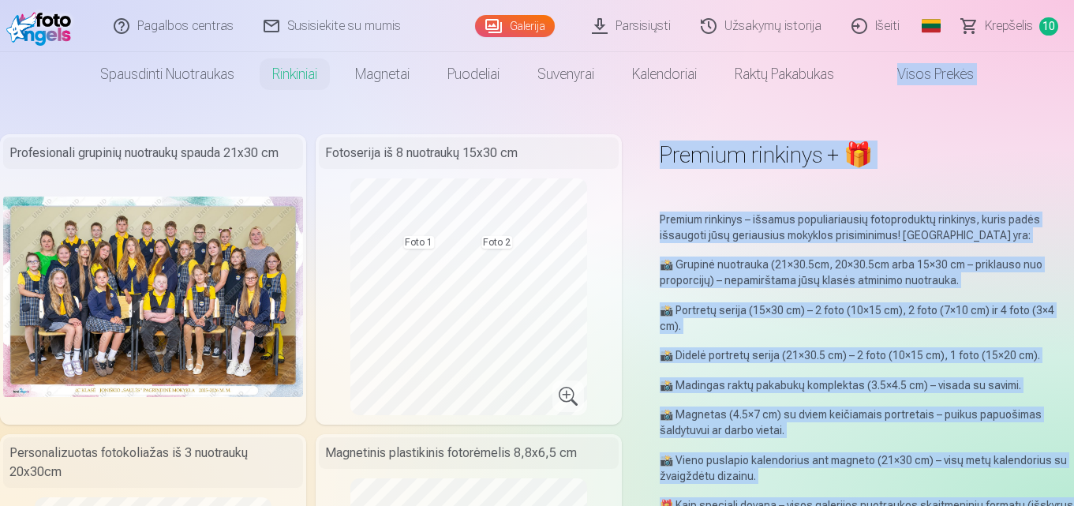
click at [928, 180] on div "Premium rinkinys + 🎁" at bounding box center [867, 161] width 414 height 55
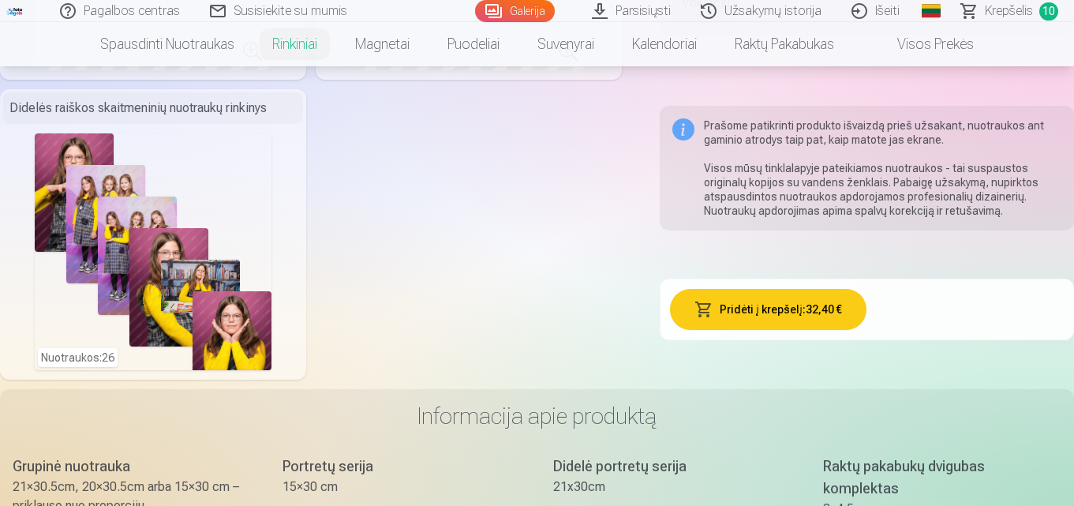
scroll to position [0, 0]
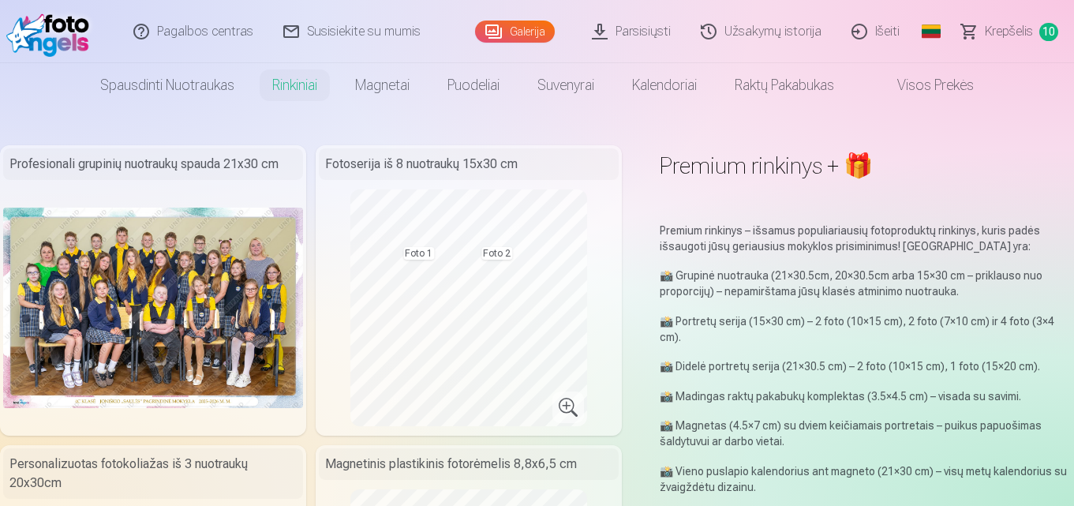
click at [223, 291] on img at bounding box center [153, 308] width 300 height 200
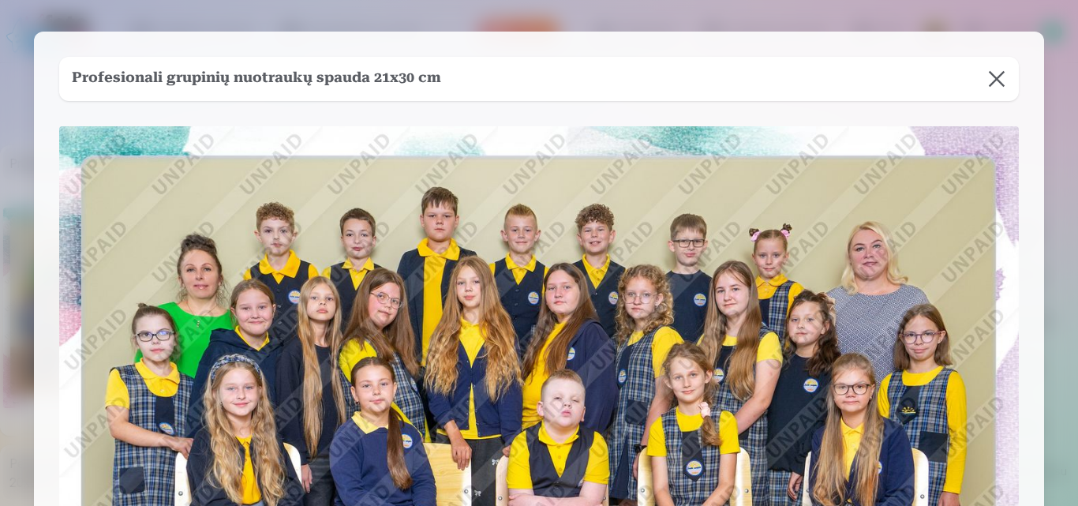
drag, startPoint x: 932, startPoint y: 109, endPoint x: 1004, endPoint y: 124, distance: 73.4
click at [1004, 124] on div "Profesionali grupinių nuotraukų spauda 21x30 cm" at bounding box center [539, 412] width 1010 height 760
click at [991, 73] on button at bounding box center [997, 79] width 44 height 44
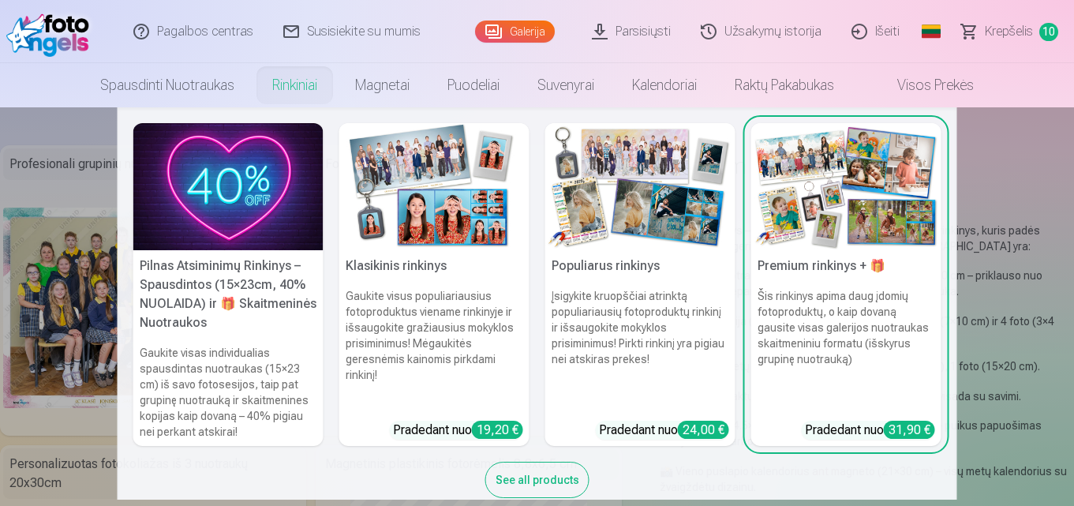
click at [285, 178] on img at bounding box center [228, 186] width 190 height 127
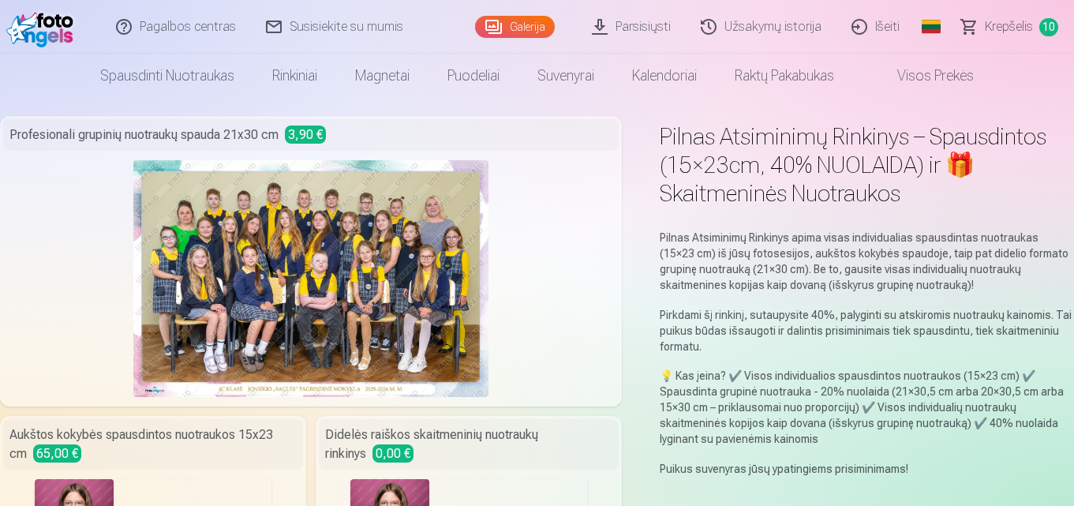
scroll to position [9, 0]
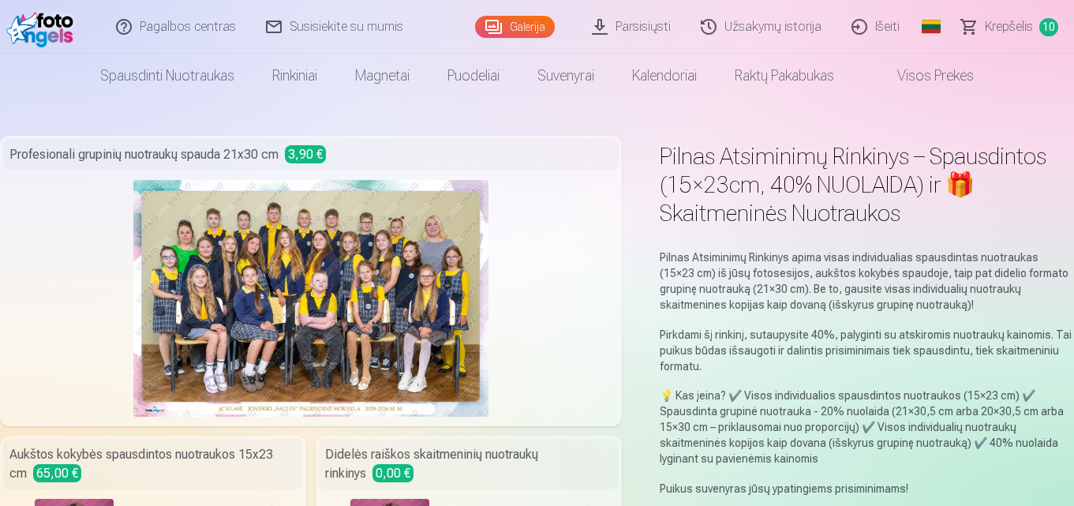
click at [886, 29] on link "Išeiti" at bounding box center [877, 27] width 78 height 54
